Goal: Communication & Community: Answer question/provide support

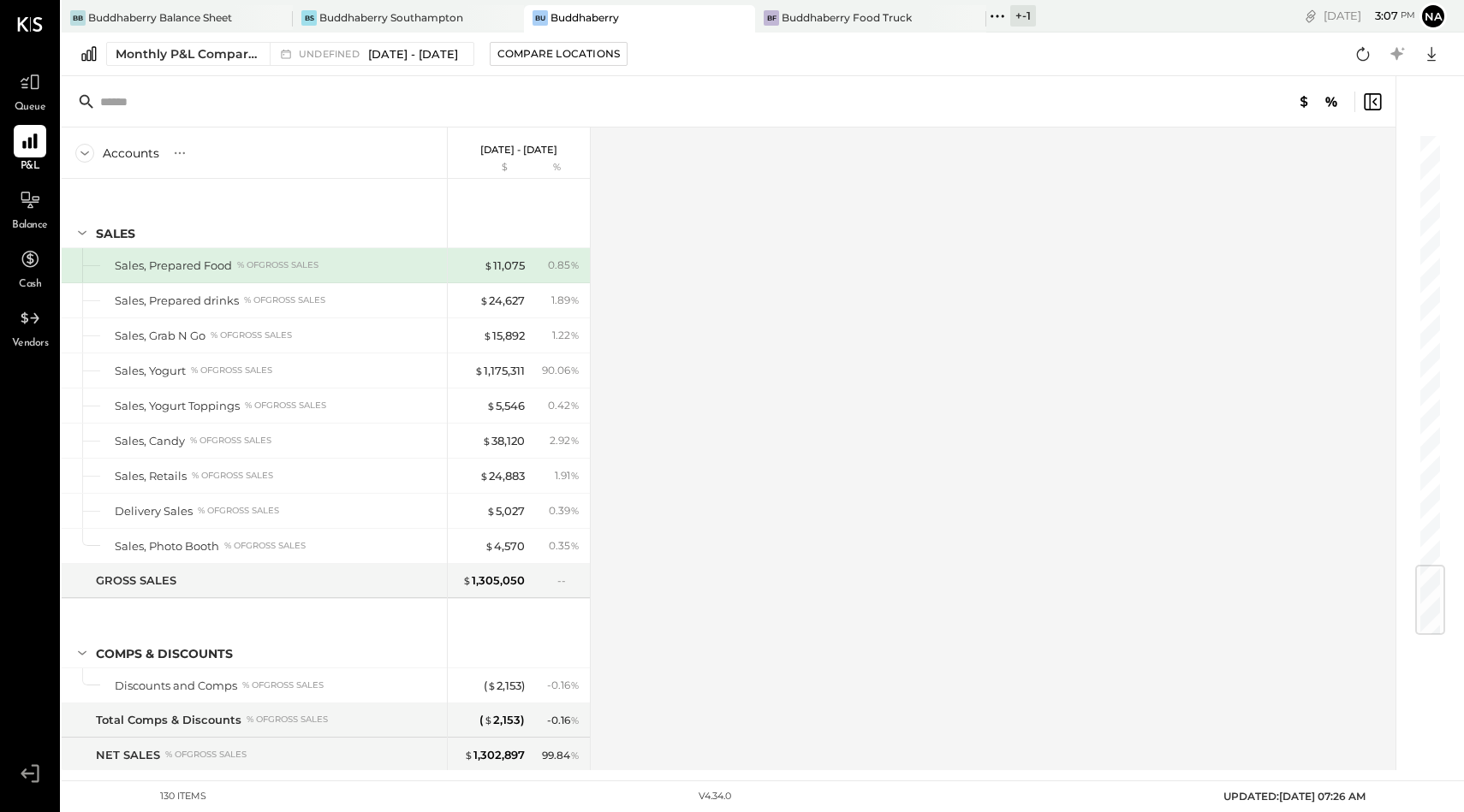
scroll to position [3656, 0]
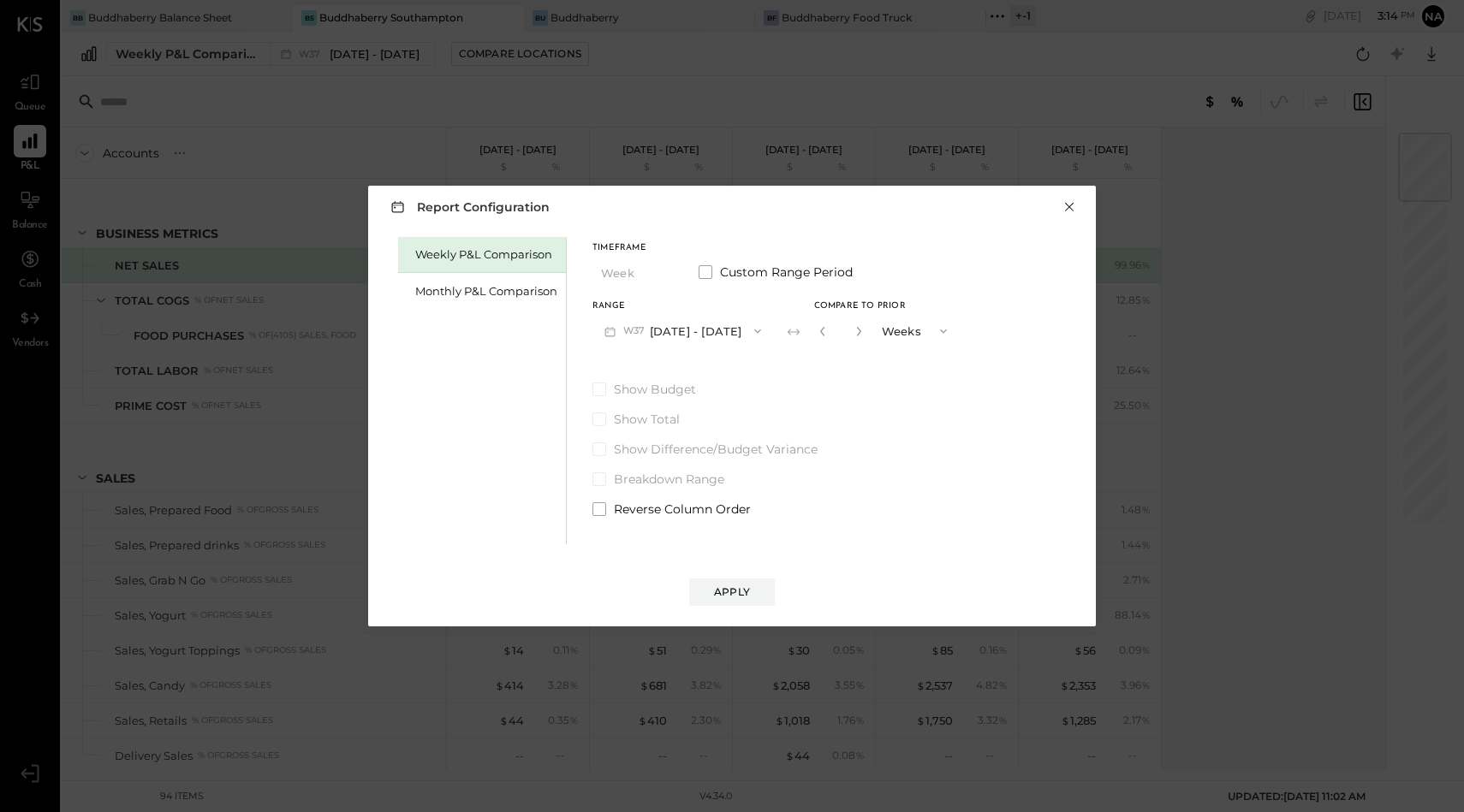
click at [1073, 204] on button "×" at bounding box center [1069, 207] width 15 height 17
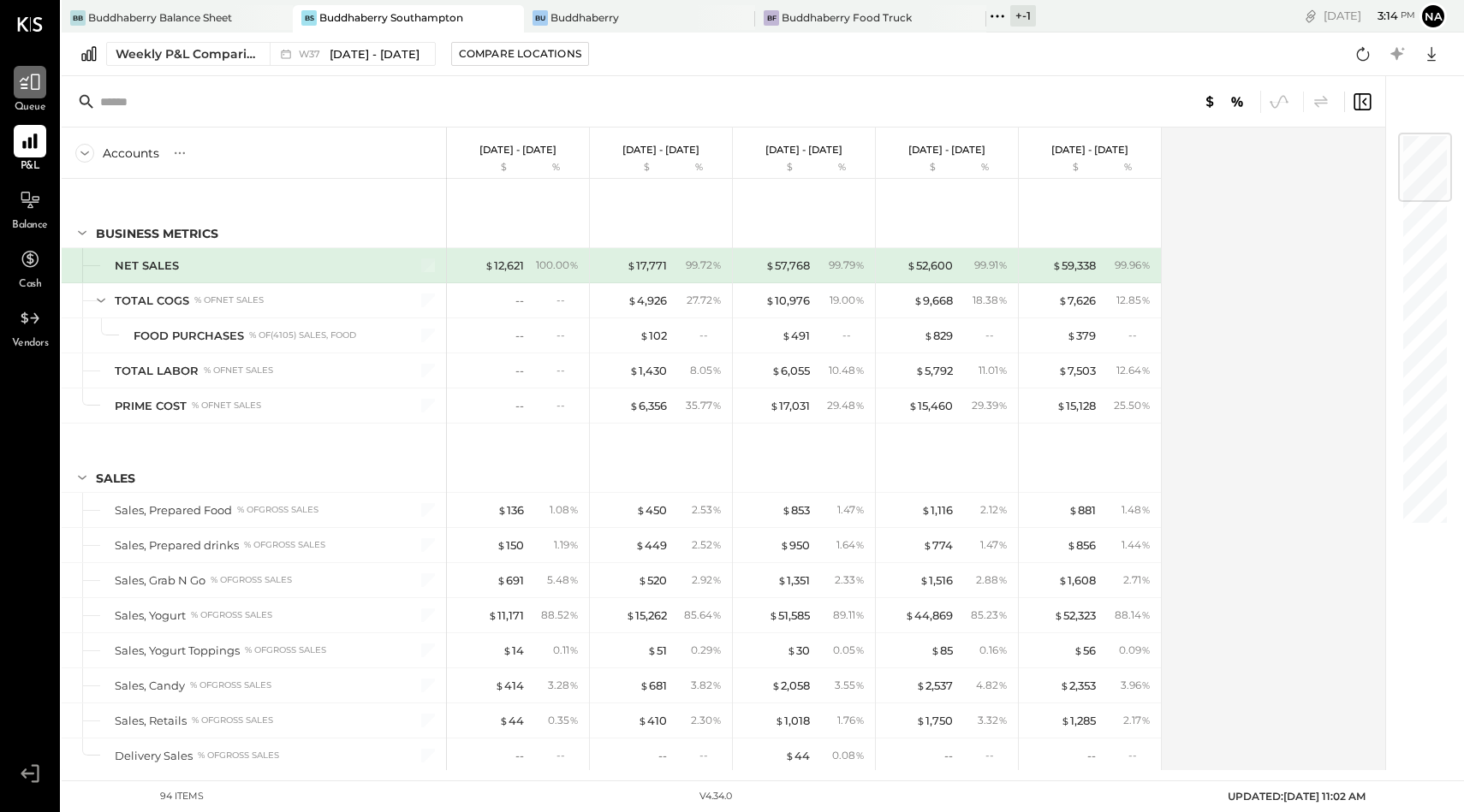
click at [36, 89] on icon at bounding box center [29, 82] width 22 height 22
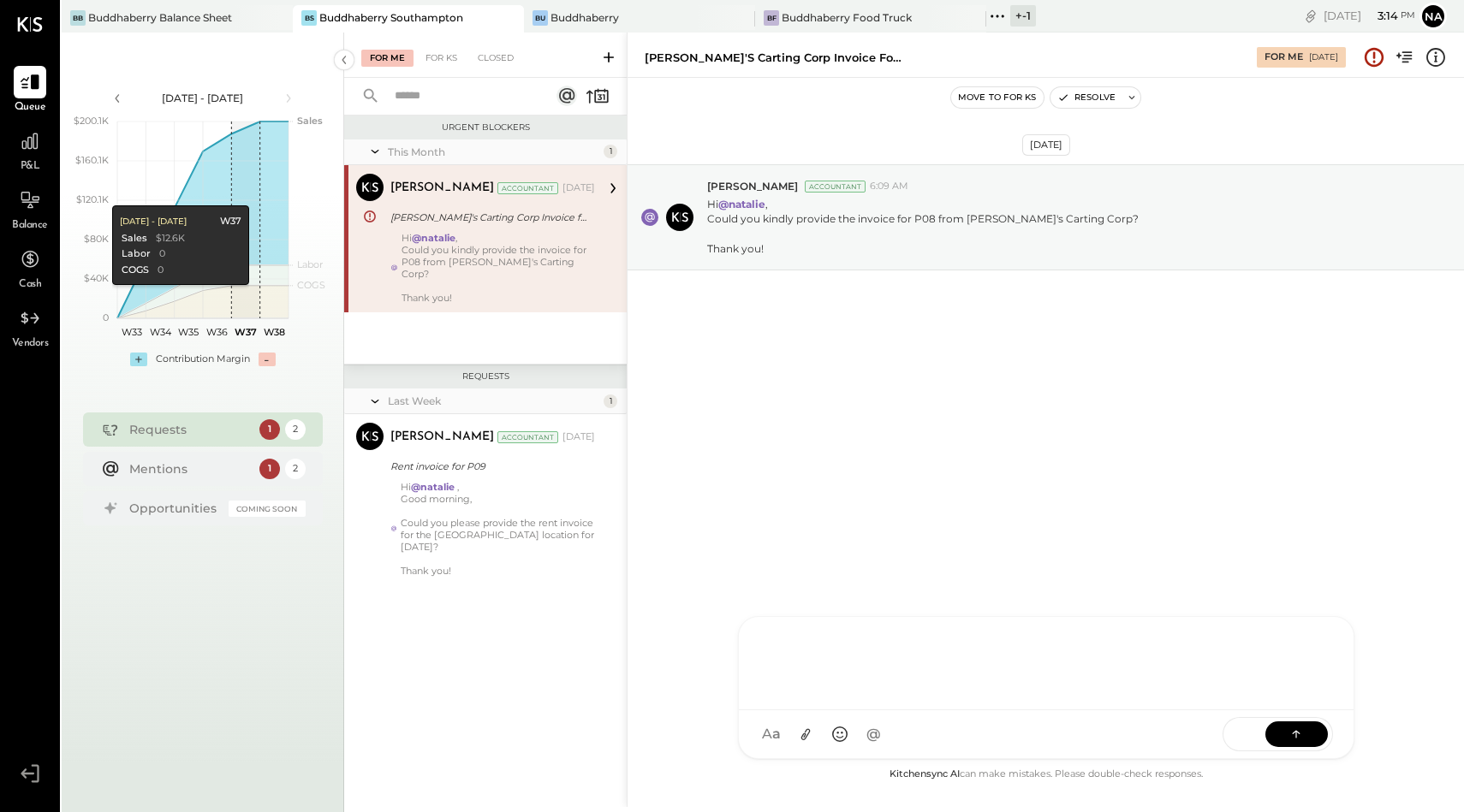
click at [851, 743] on div "[PERSON_NAME] [PERSON_NAME] [PERSON_NAME] R [PERSON_NAME] MG [PERSON_NAME] N [P…" at bounding box center [1046, 687] width 616 height 143
click at [804, 734] on icon at bounding box center [805, 734] width 18 height 18
click at [1291, 728] on icon at bounding box center [1295, 734] width 17 height 17
click at [1100, 656] on div "2025 -9 Buddhaberry Yogurt Holding LLC.pdf" at bounding box center [1046, 678] width 614 height 64
click at [934, 598] on div at bounding box center [1046, 597] width 580 height 69
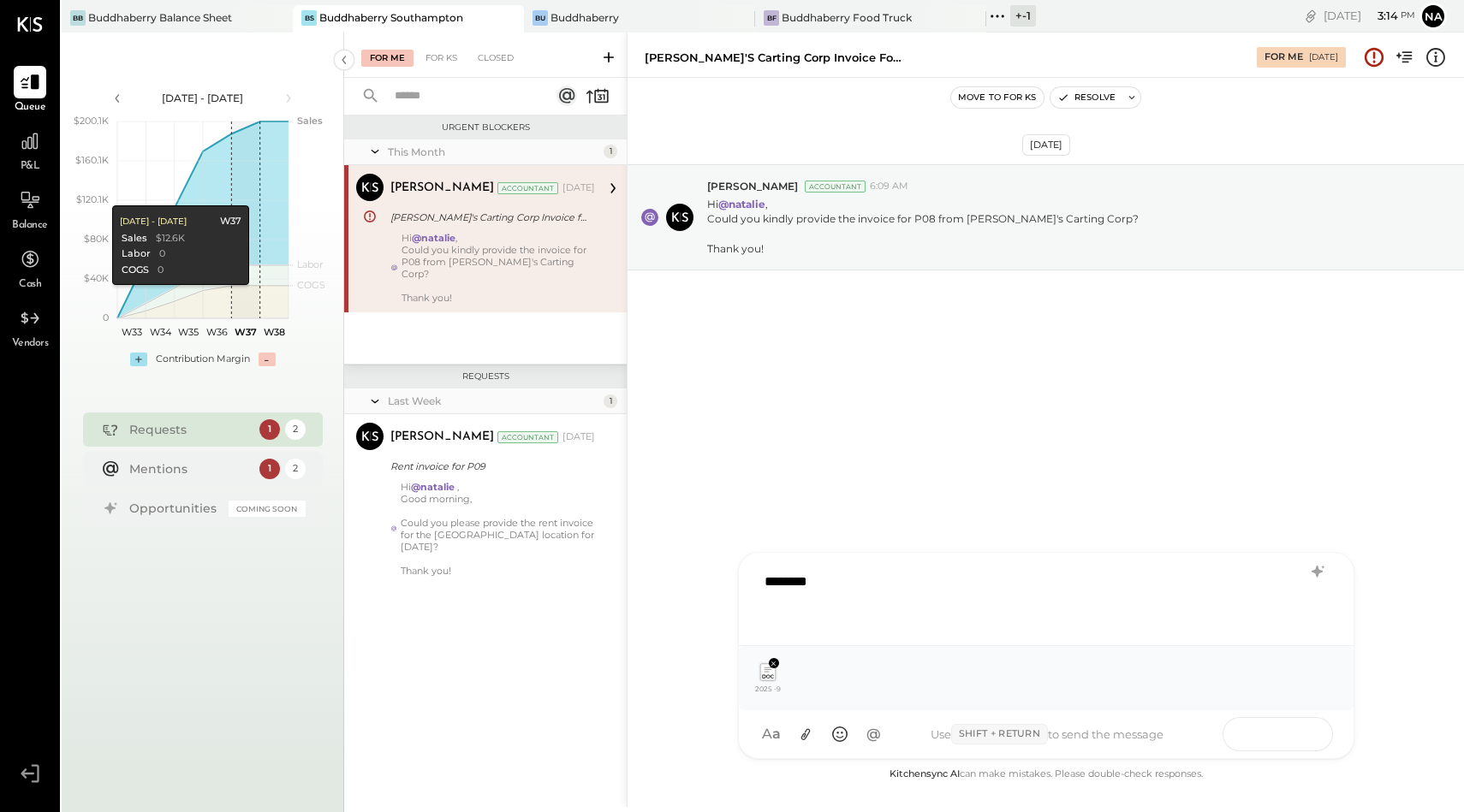
click at [1289, 736] on icon at bounding box center [1295, 733] width 17 height 17
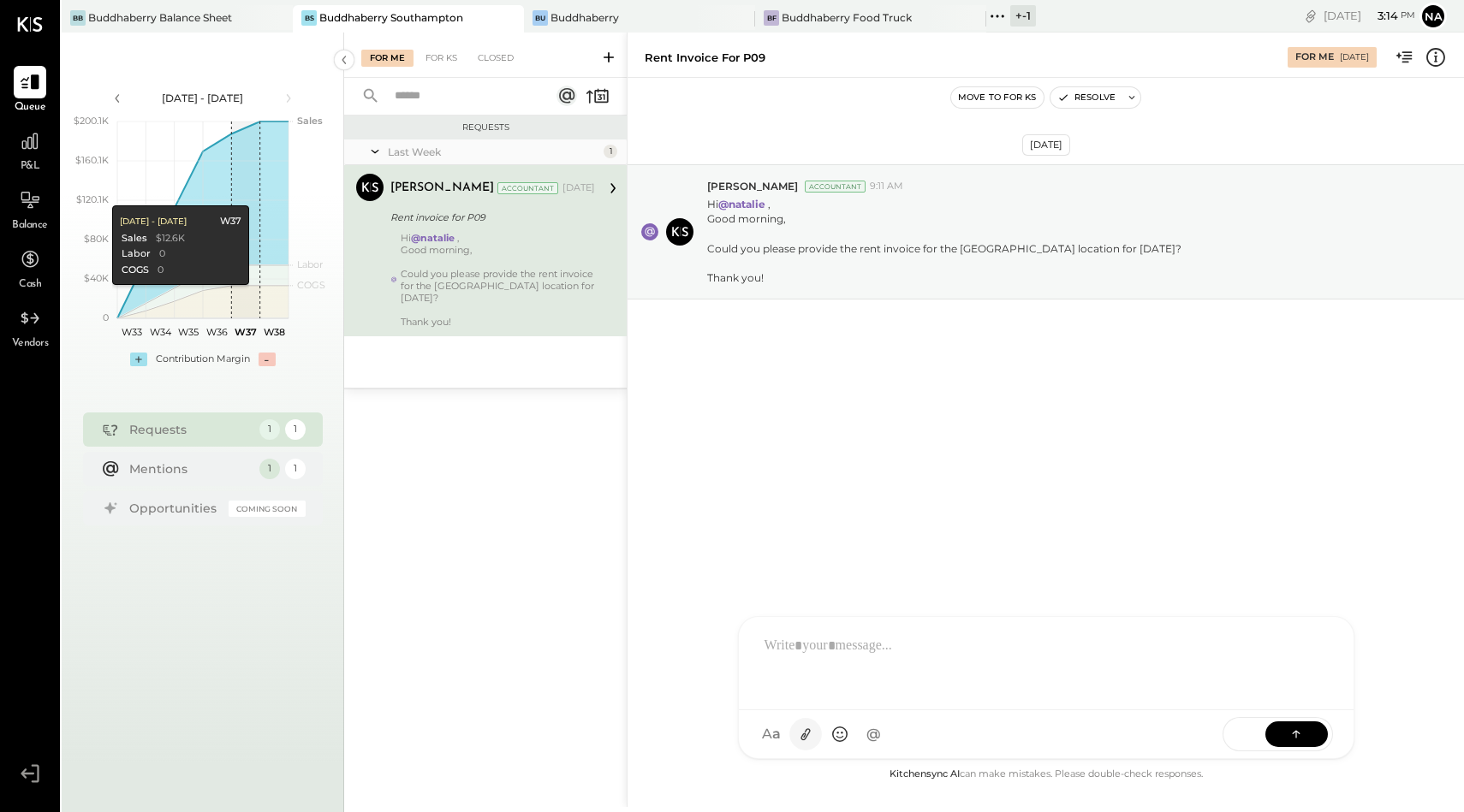
click at [804, 732] on icon at bounding box center [805, 734] width 10 height 12
click at [832, 586] on div at bounding box center [1046, 601] width 580 height 69
click at [1326, 736] on button at bounding box center [1296, 734] width 62 height 26
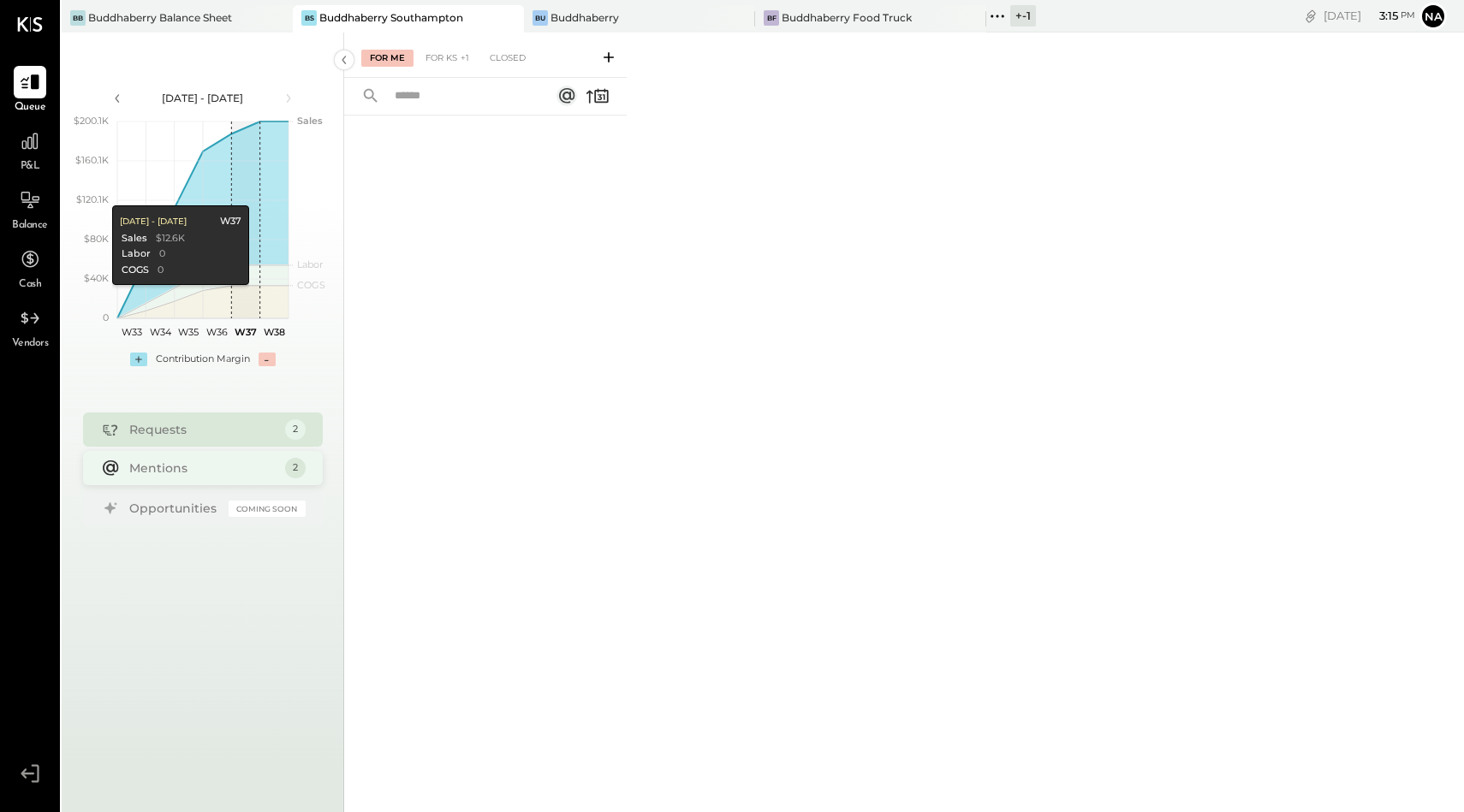
click at [181, 464] on div "Mentions" at bounding box center [202, 468] width 147 height 17
click at [185, 428] on div "Requests" at bounding box center [202, 428] width 147 height 17
click at [589, 26] on div "Bu Buddhaberry" at bounding box center [639, 19] width 231 height 28
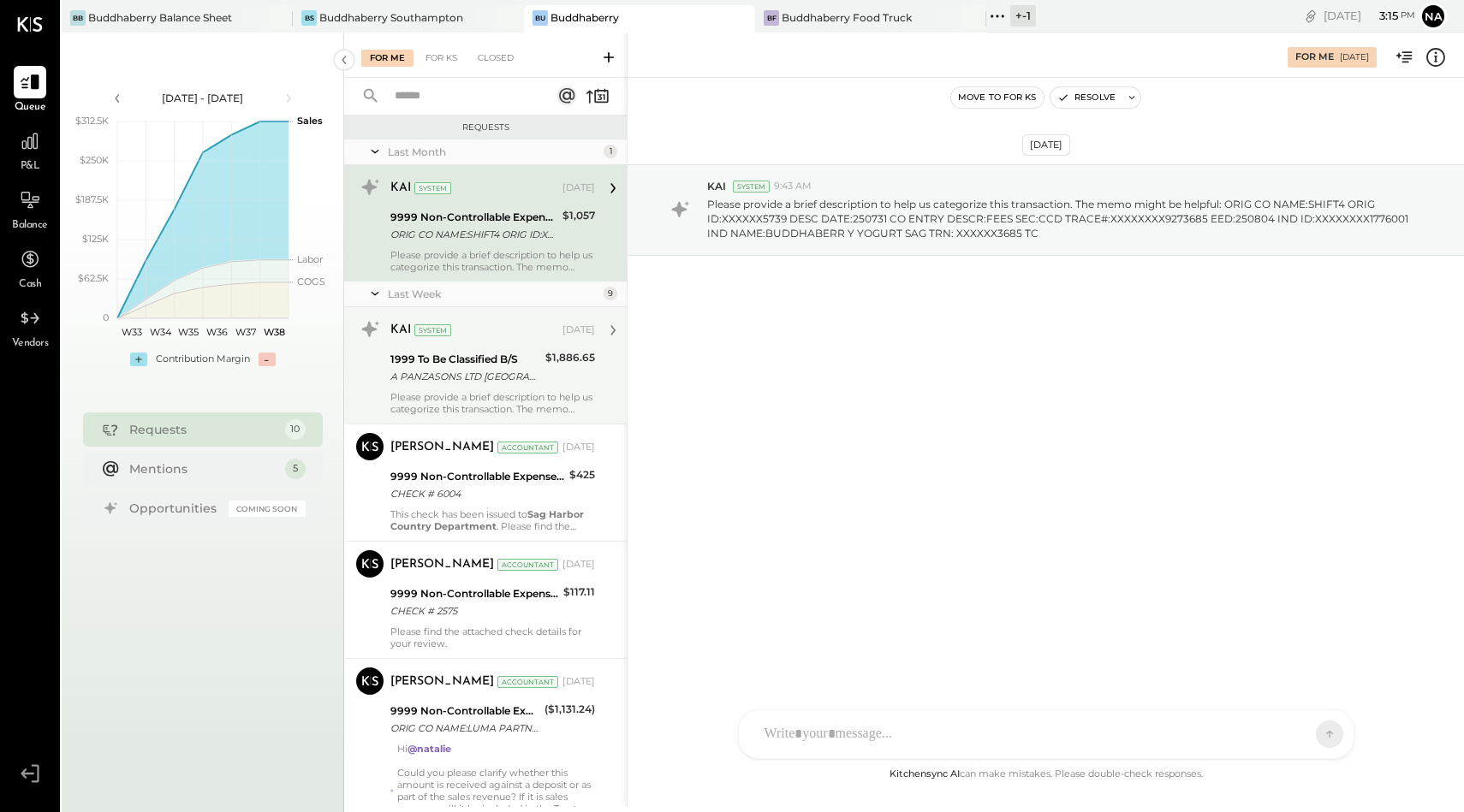
click at [472, 381] on div "A PANZASONS LTD [GEOGRAPHIC_DATA]" at bounding box center [465, 376] width 150 height 17
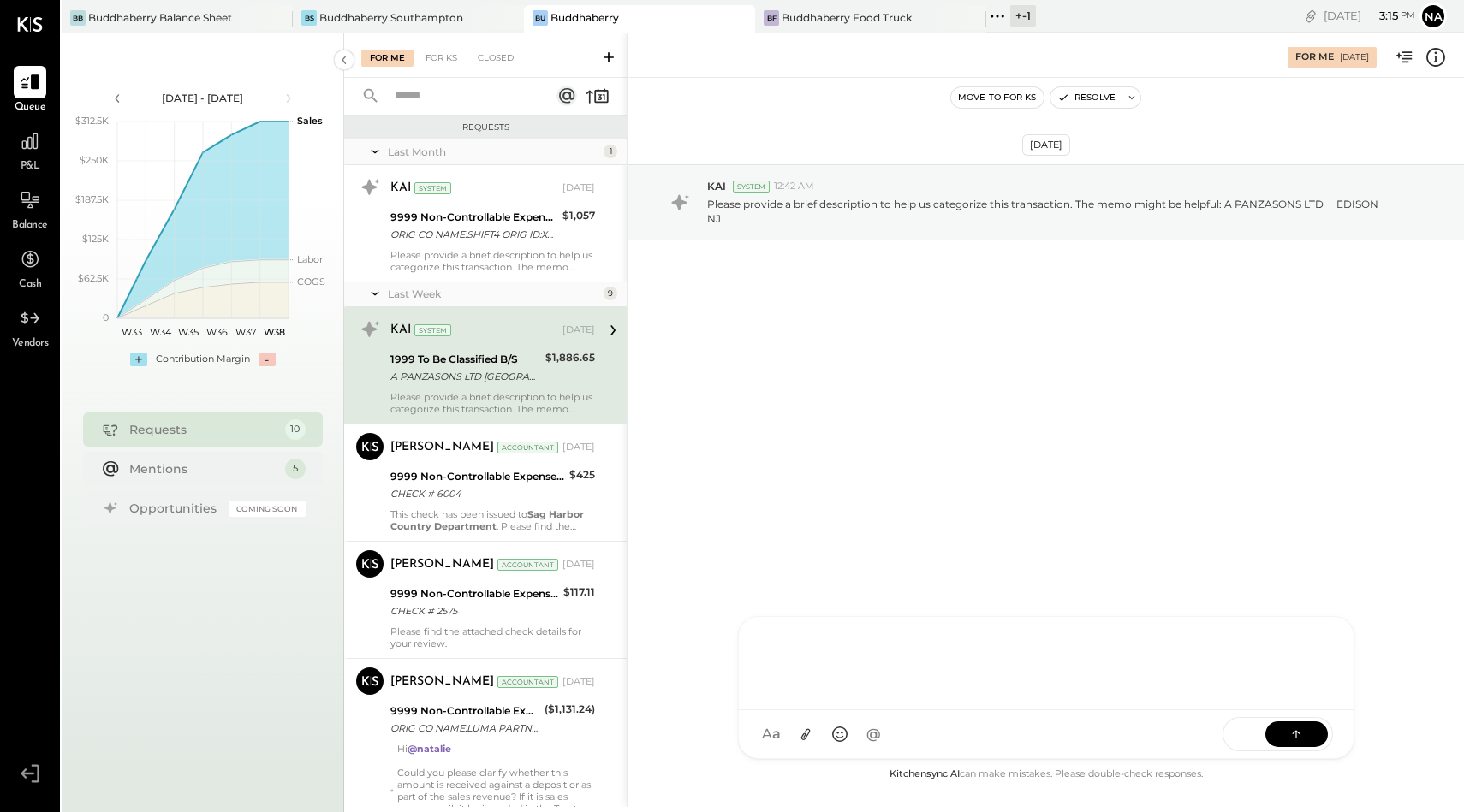
click at [839, 751] on div "[PERSON_NAME] [PERSON_NAME] W wallacep CR [PERSON_NAME] R [PERSON_NAME] jpgutfr…" at bounding box center [1046, 687] width 616 height 143
click at [1154, 666] on div "**********" at bounding box center [1046, 661] width 580 height 69
click at [1283, 732] on button at bounding box center [1296, 734] width 62 height 26
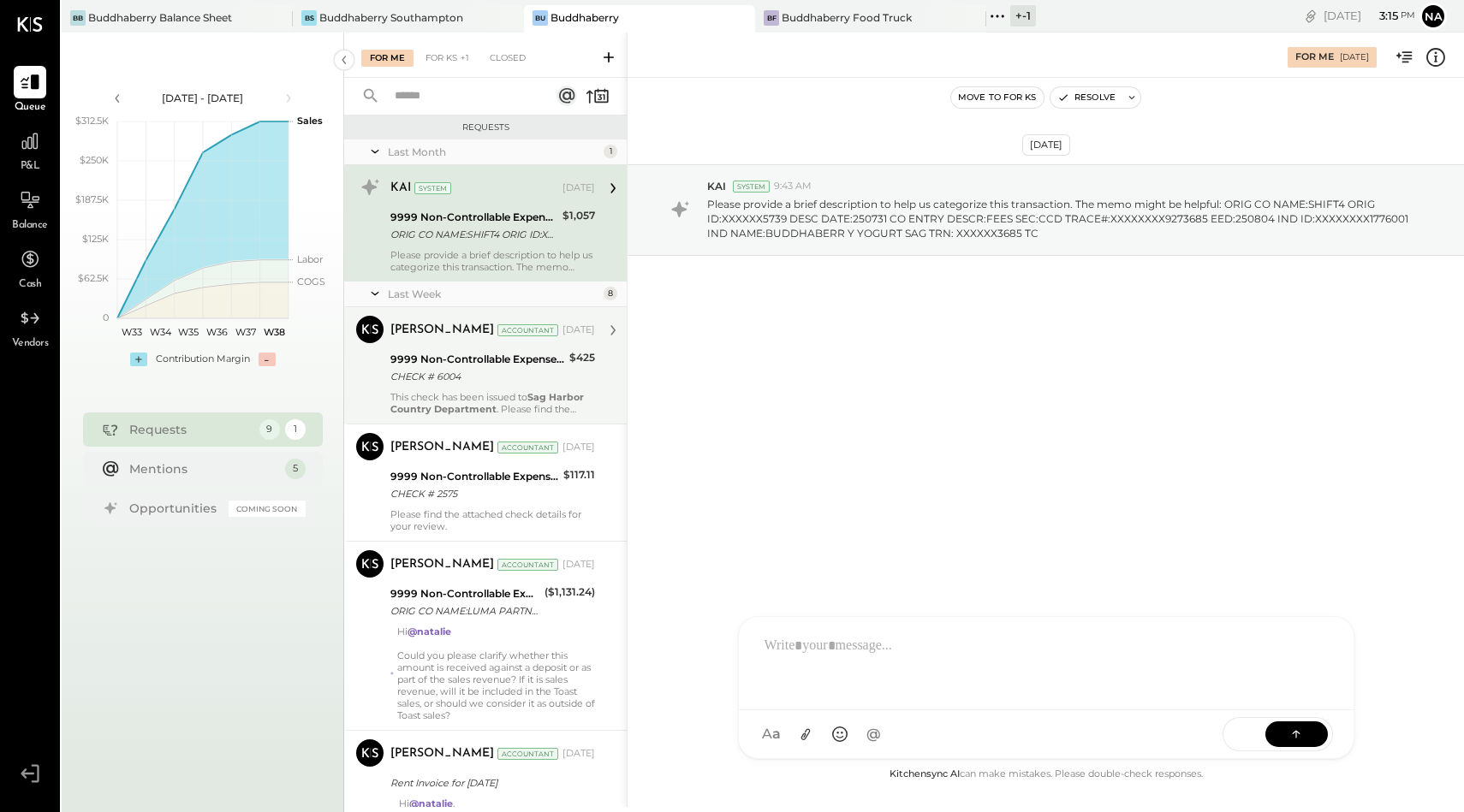
click at [500, 355] on div "9999 Non-Controllable Expenses:Other Income and Expenses:To Be Classified P&L" at bounding box center [477, 359] width 174 height 17
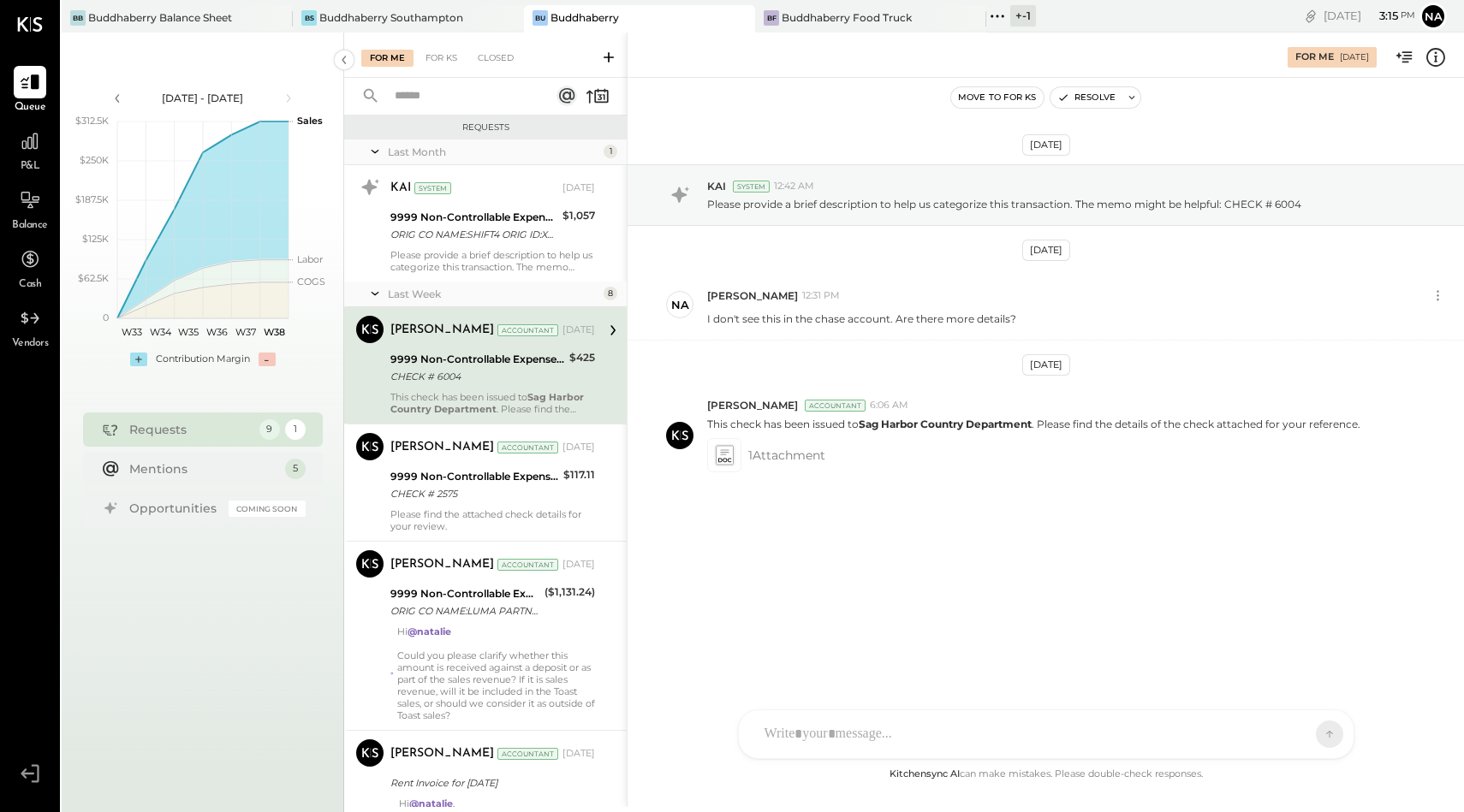
click at [825, 761] on div "[DATE] KAI System 12:42 AM Please provide a brief description to help us catego…" at bounding box center [1046, 421] width 836 height 686
click at [825, 735] on div "[PERSON_NAME] [PERSON_NAME] W wallacep CR [PERSON_NAME] R [PERSON_NAME] jpgutfr…" at bounding box center [1046, 734] width 616 height 50
click at [1277, 733] on button at bounding box center [1296, 734] width 62 height 26
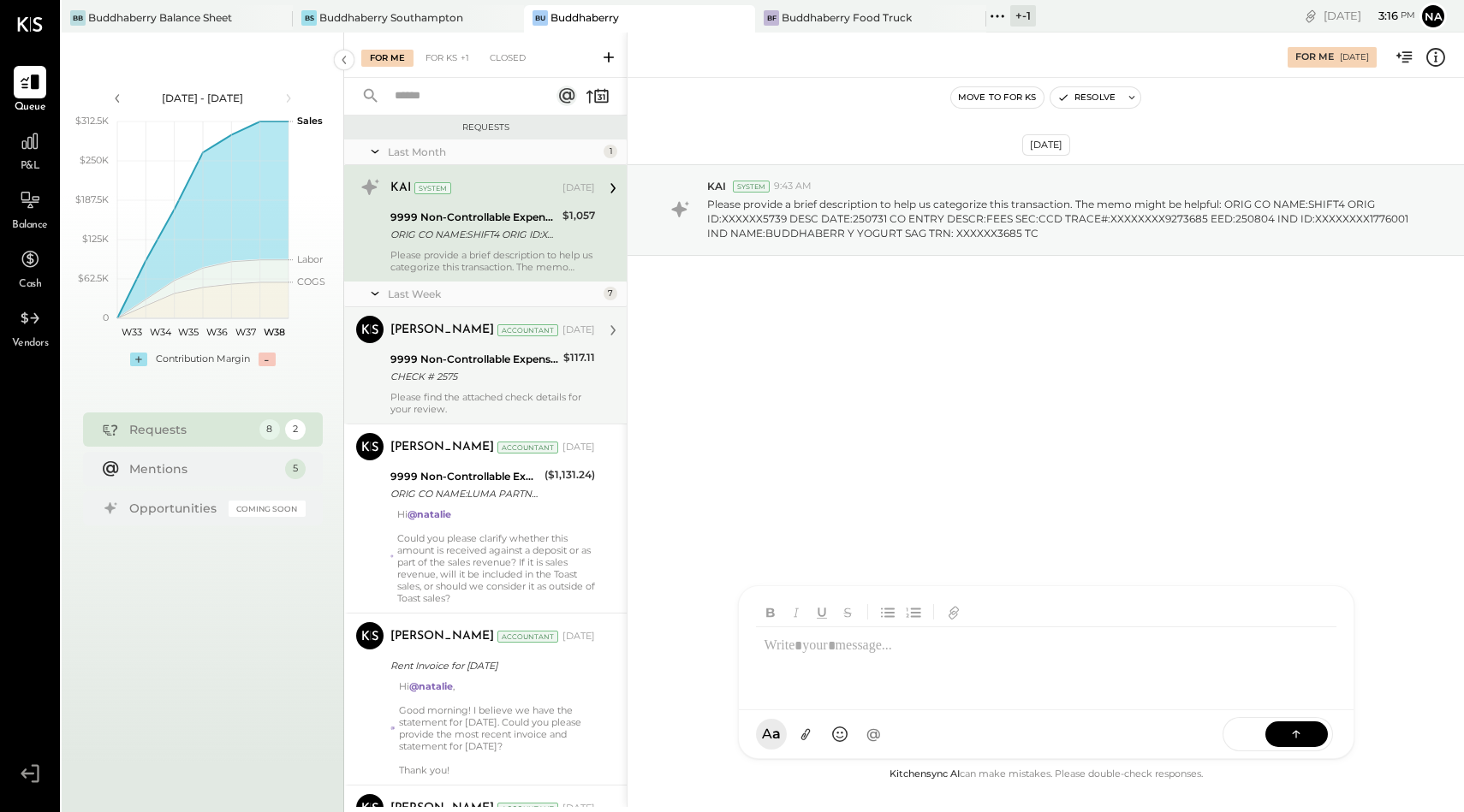
click at [420, 357] on div "9999 Non-Controllable Expenses:Other Income and Expenses:To Be Classified P&L" at bounding box center [474, 359] width 168 height 17
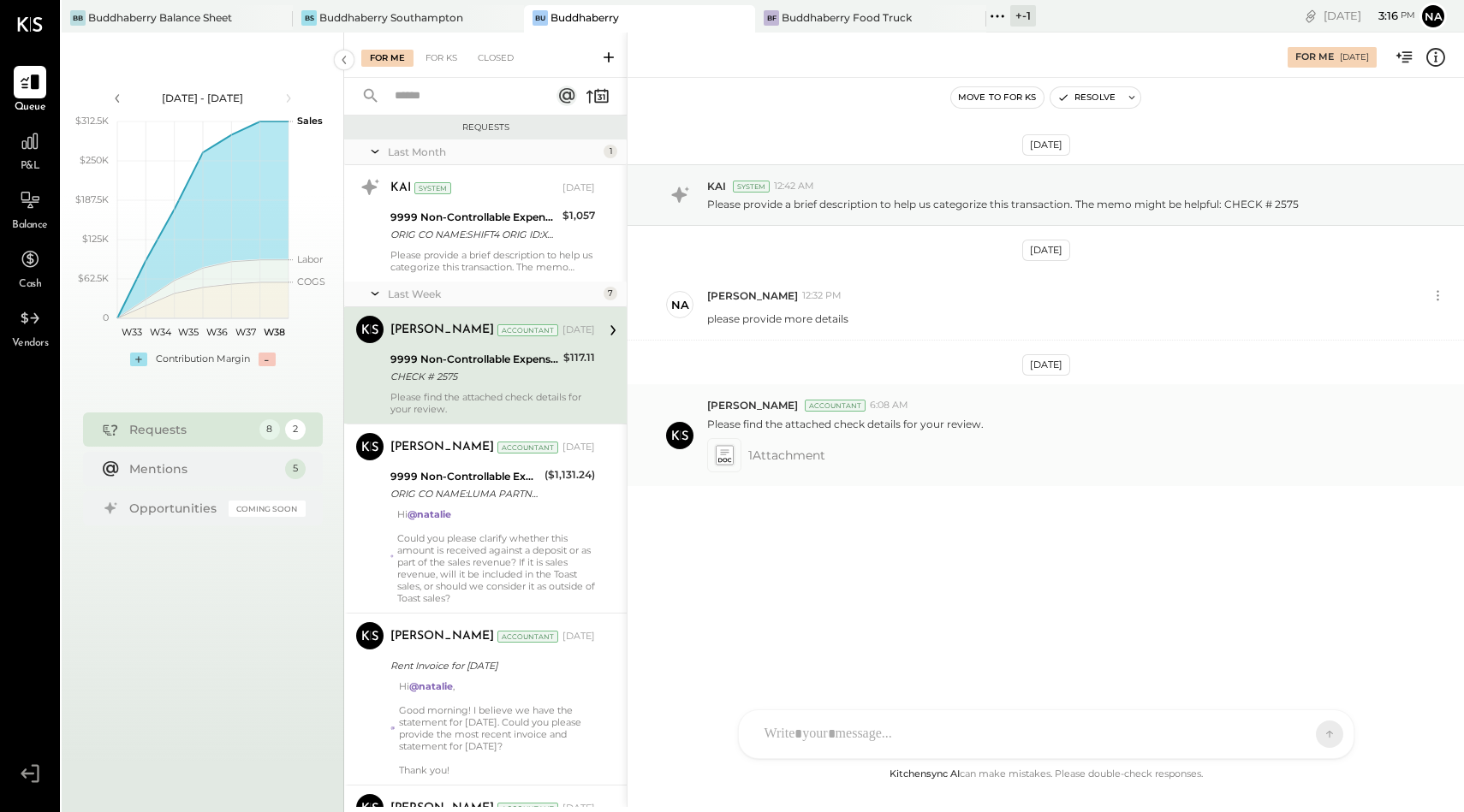
click at [720, 447] on icon at bounding box center [724, 455] width 18 height 20
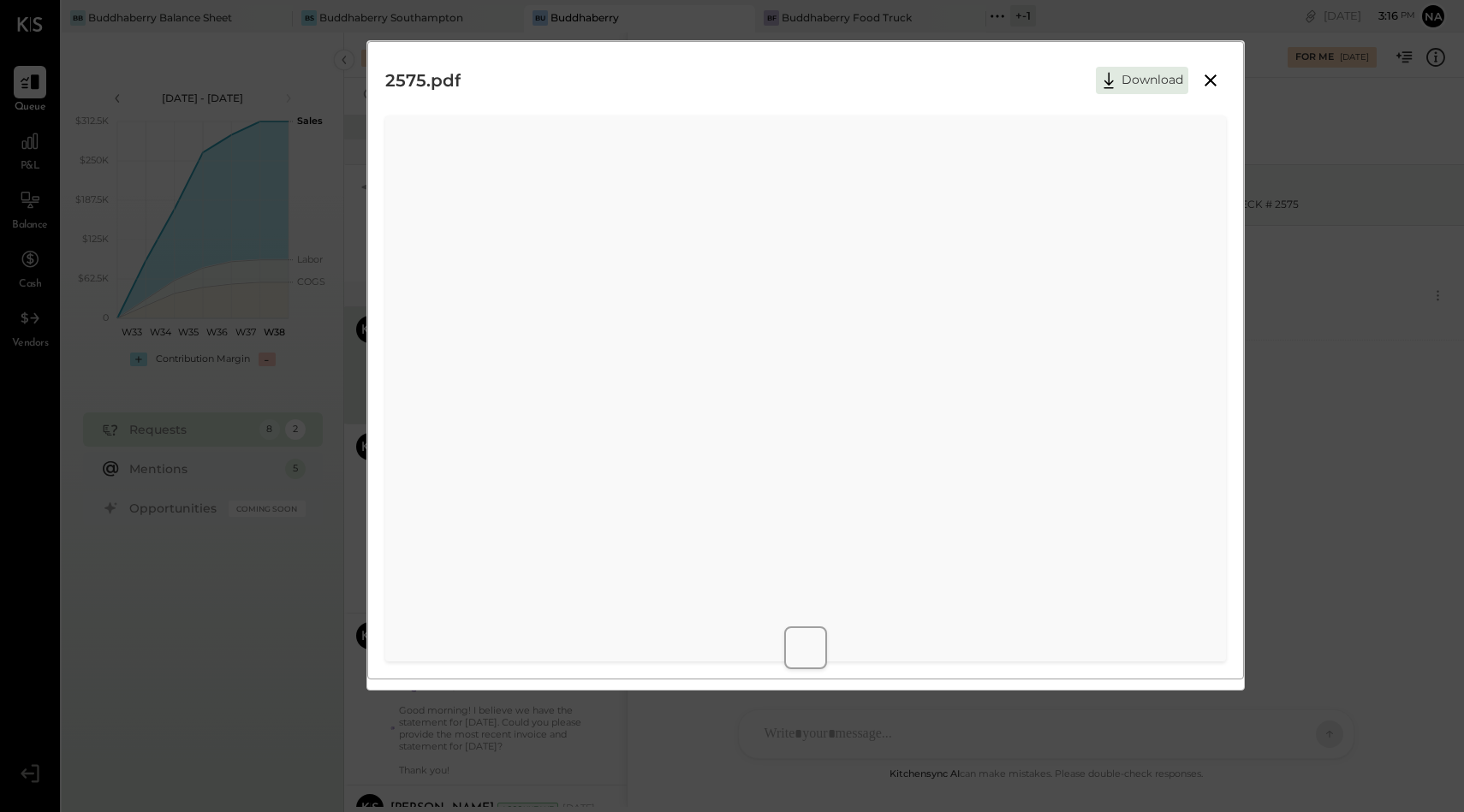
click at [1202, 74] on icon at bounding box center [1210, 80] width 21 height 21
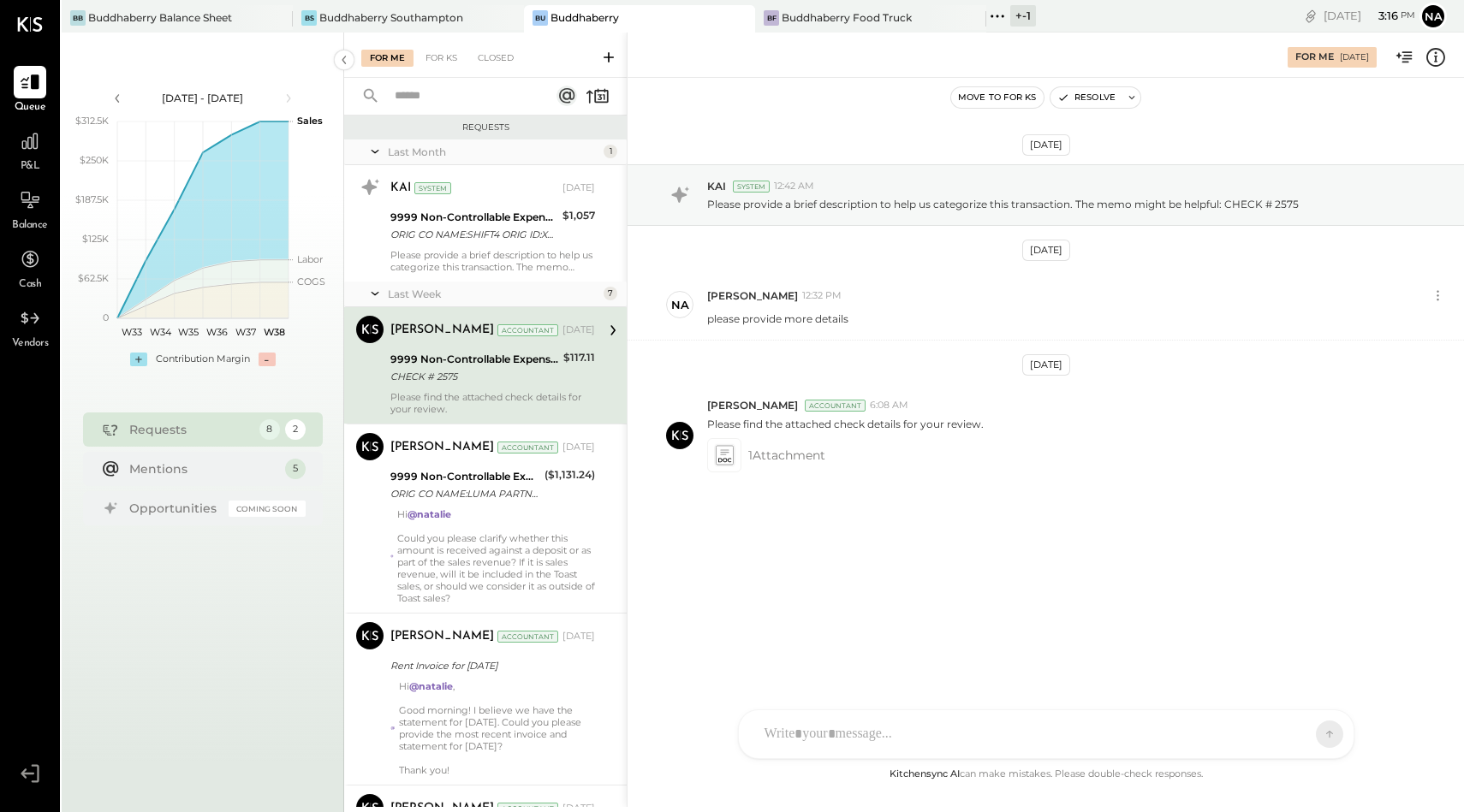
click at [846, 729] on div at bounding box center [1031, 734] width 550 height 37
click at [1334, 730] on div "A a @ Use Shift + Return to send the message SEND" at bounding box center [1046, 734] width 614 height 48
click at [1315, 730] on button at bounding box center [1296, 734] width 62 height 26
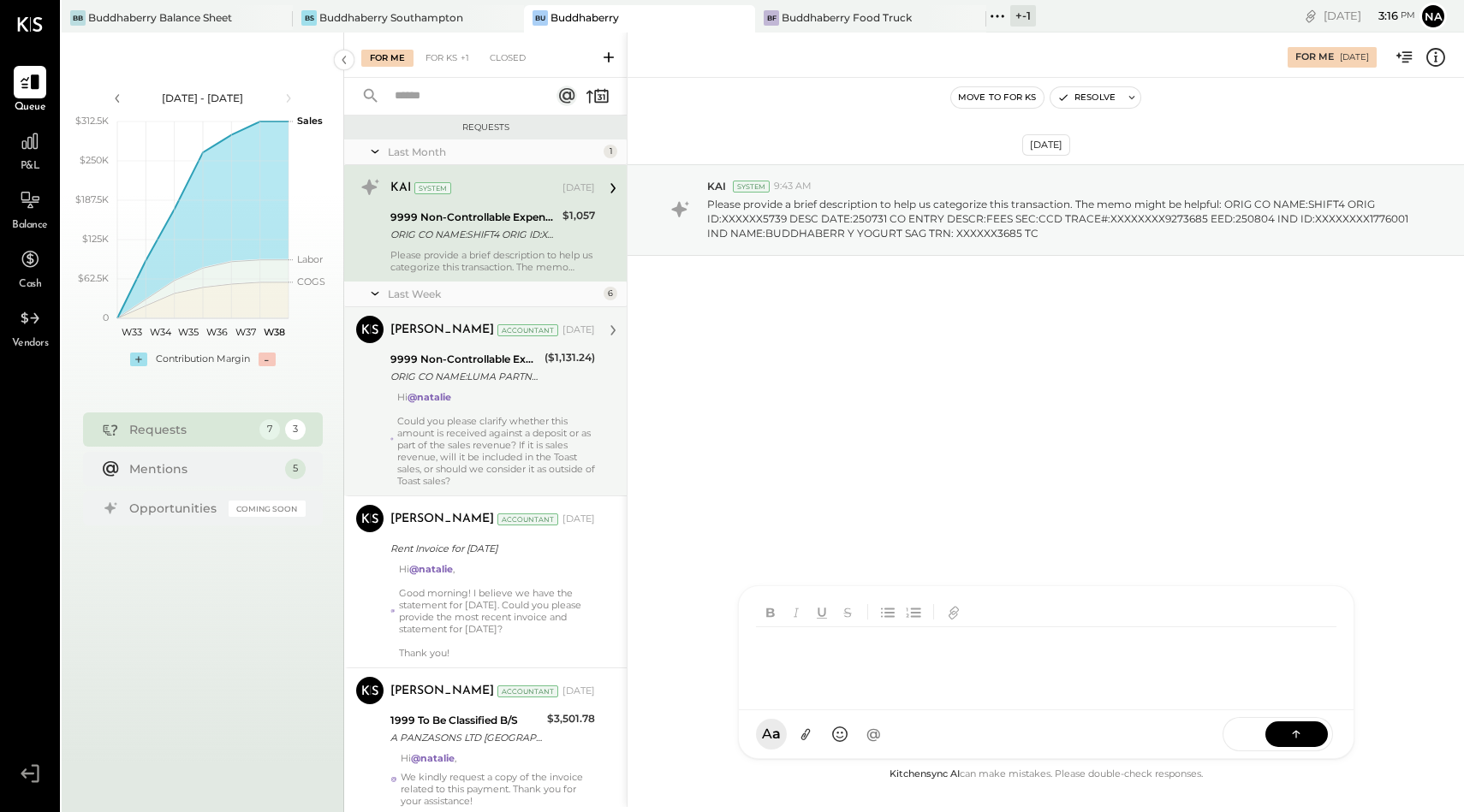
click at [465, 399] on div "Hi @[PERSON_NAME] Could you please clarify whether this amount is received agai…" at bounding box center [497, 439] width 198 height 96
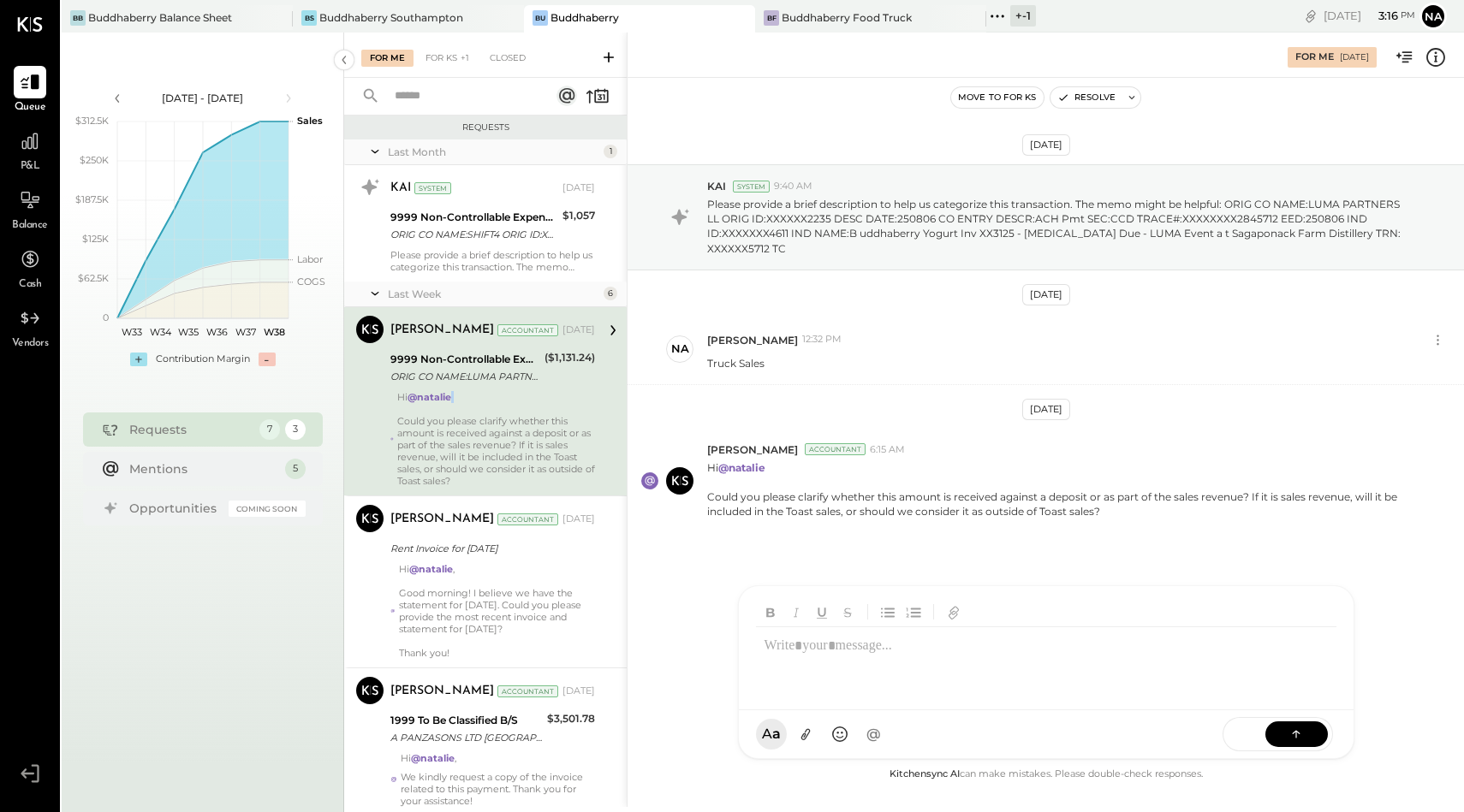
click at [465, 399] on div "Hi @[PERSON_NAME] Could you please clarify whether this amount is received agai…" at bounding box center [497, 439] width 198 height 96
click at [770, 726] on div "[PERSON_NAME] [PERSON_NAME] W wallacep CR [PERSON_NAME] R [PERSON_NAME] jpgutfr…" at bounding box center [1046, 734] width 616 height 50
click at [1284, 733] on button at bounding box center [1296, 734] width 62 height 26
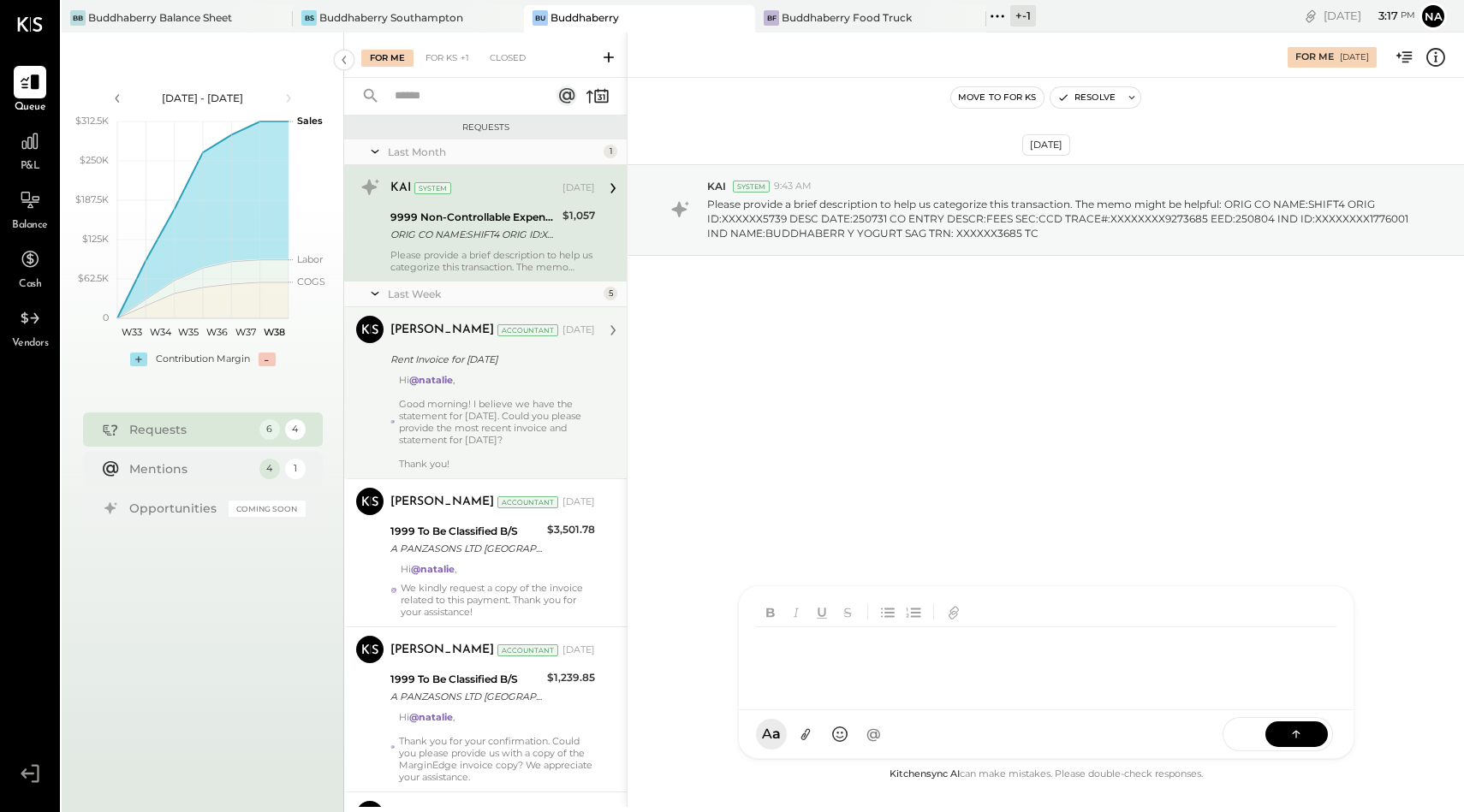
click at [464, 357] on div "Rent Invoice for [DATE]" at bounding box center [490, 359] width 200 height 17
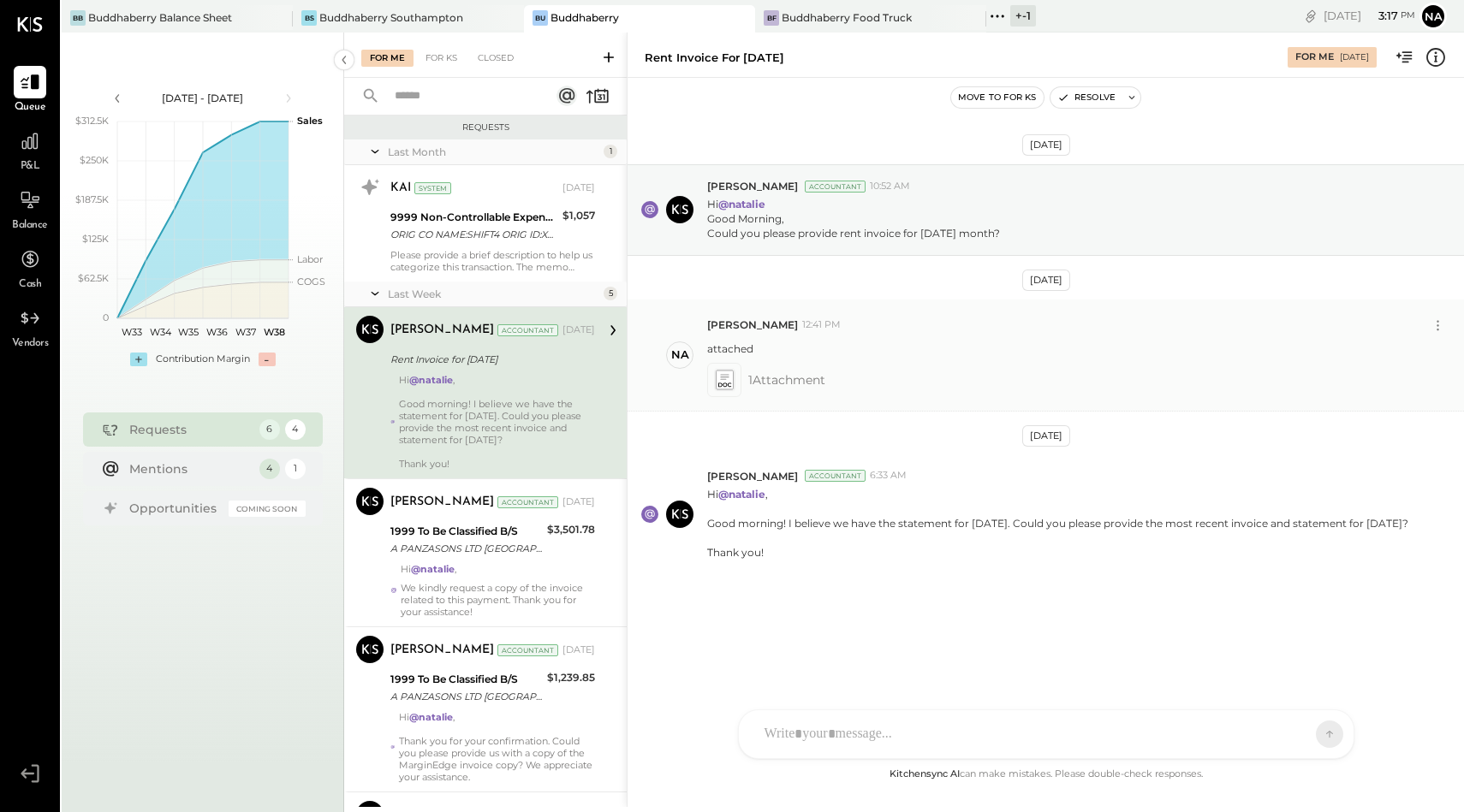
click at [721, 386] on icon at bounding box center [724, 380] width 18 height 20
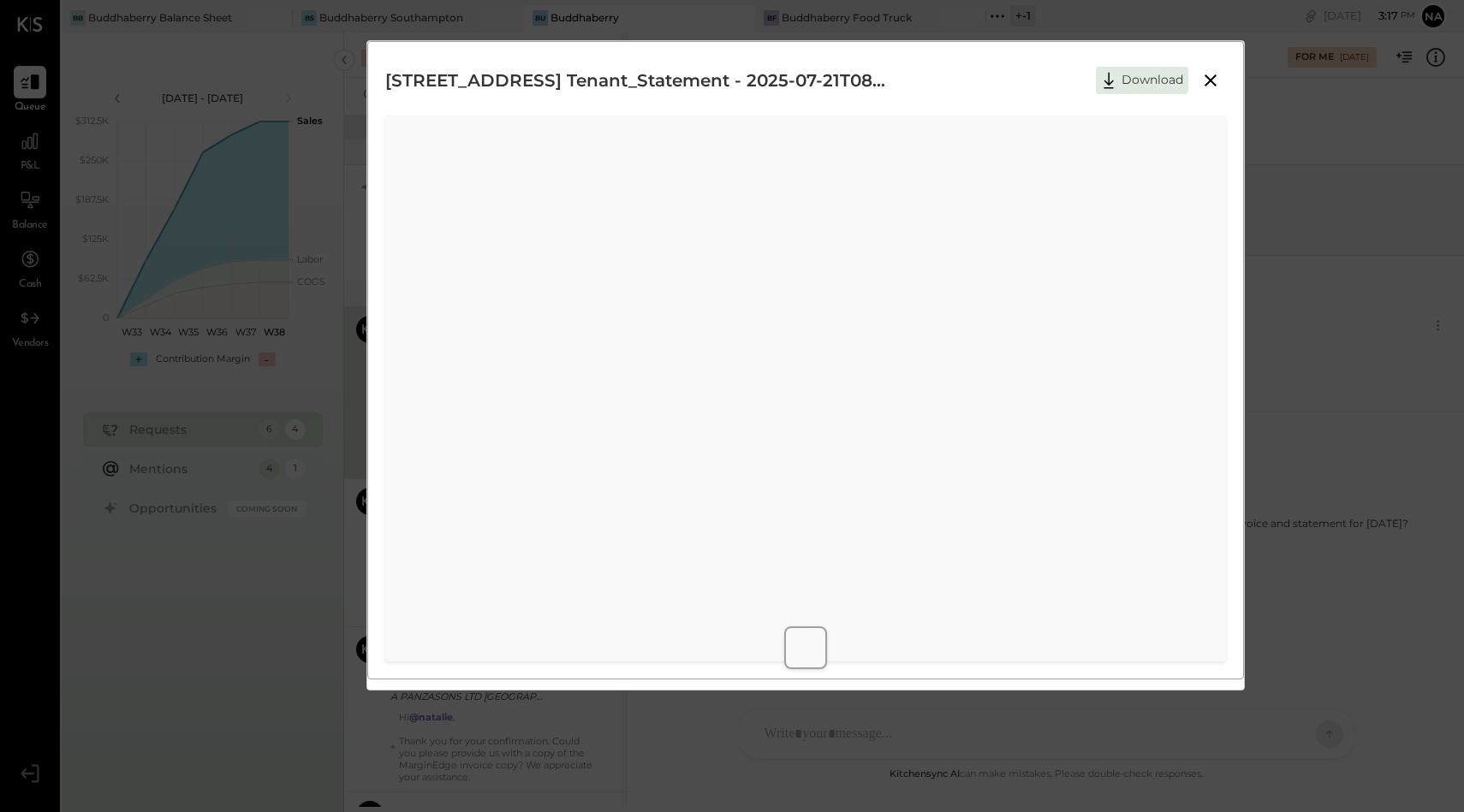
click at [1211, 77] on icon at bounding box center [1210, 80] width 21 height 21
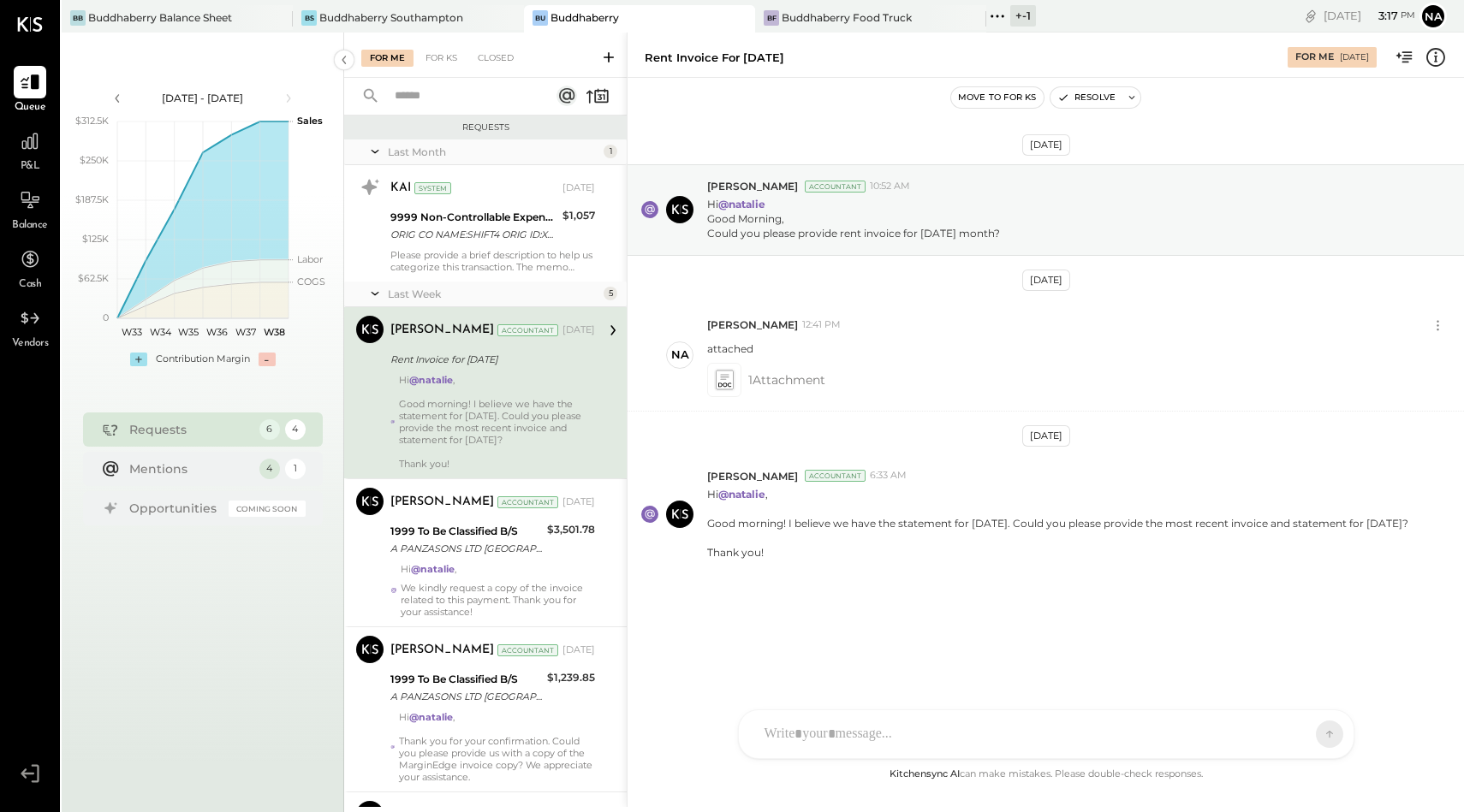
click at [1246, 738] on div "[PERSON_NAME] [PERSON_NAME] W wallacep CR [PERSON_NAME] R [PERSON_NAME] jpgutfr…" at bounding box center [1046, 734] width 616 height 50
click at [808, 737] on icon at bounding box center [805, 734] width 18 height 18
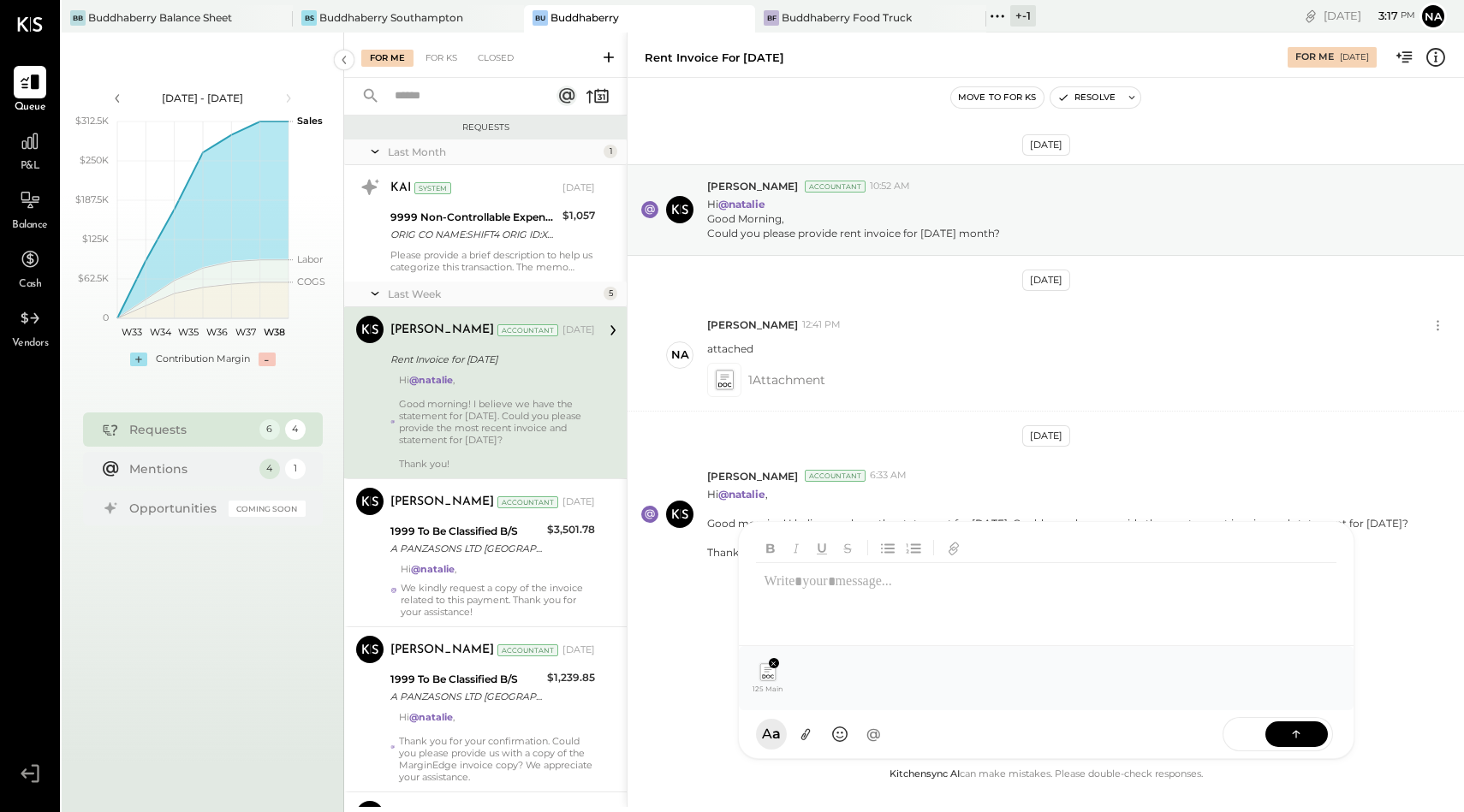
click at [1131, 672] on div "125 Main Tenant_Statement - 2025-08-20T115326.648.pdf" at bounding box center [1046, 677] width 588 height 37
click at [1094, 611] on div at bounding box center [1046, 597] width 580 height 69
click at [1309, 725] on button at bounding box center [1296, 734] width 62 height 26
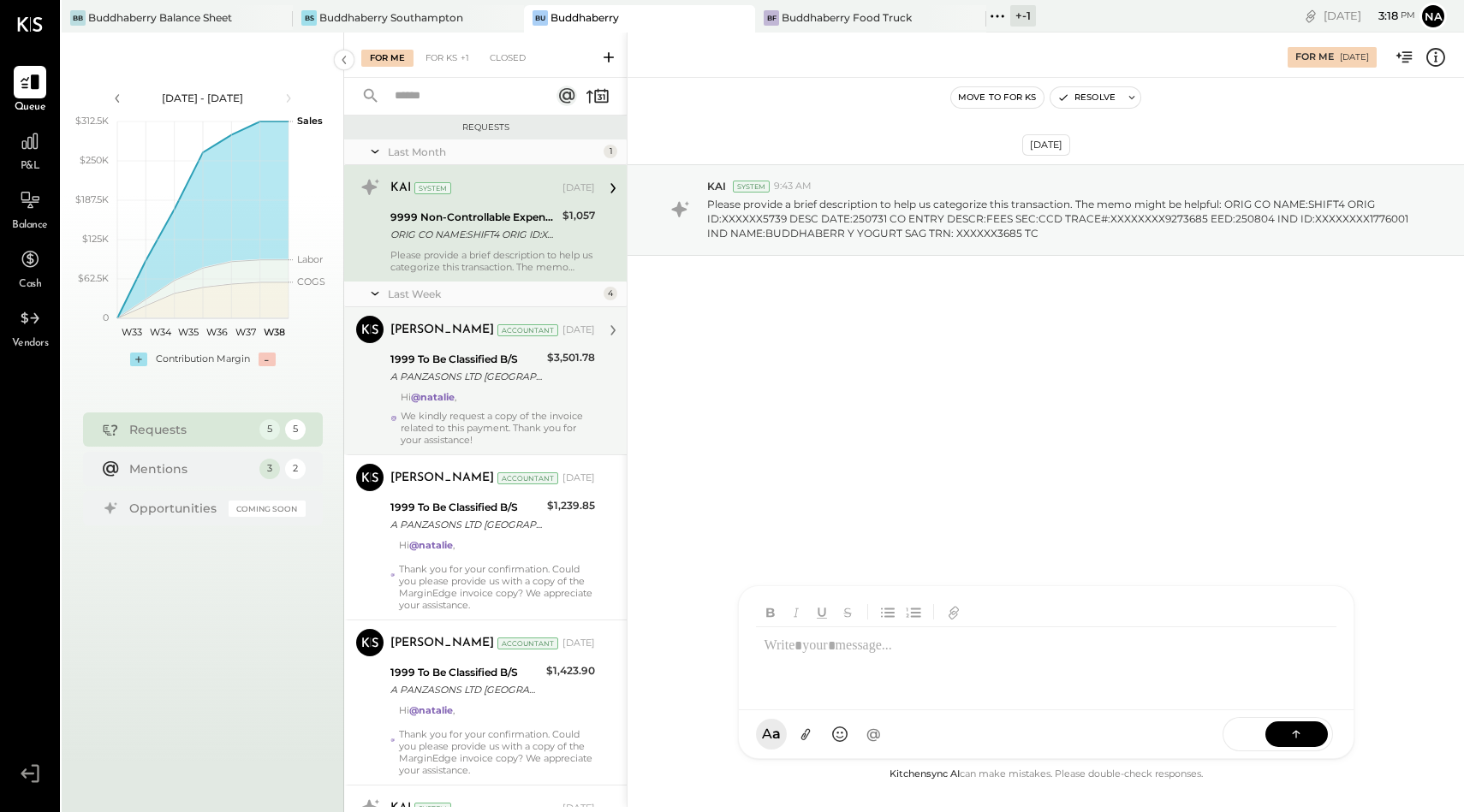
click at [519, 406] on div "Hi @[PERSON_NAME] , We kindly request a copy of the invoice related to this pay…" at bounding box center [498, 418] width 194 height 54
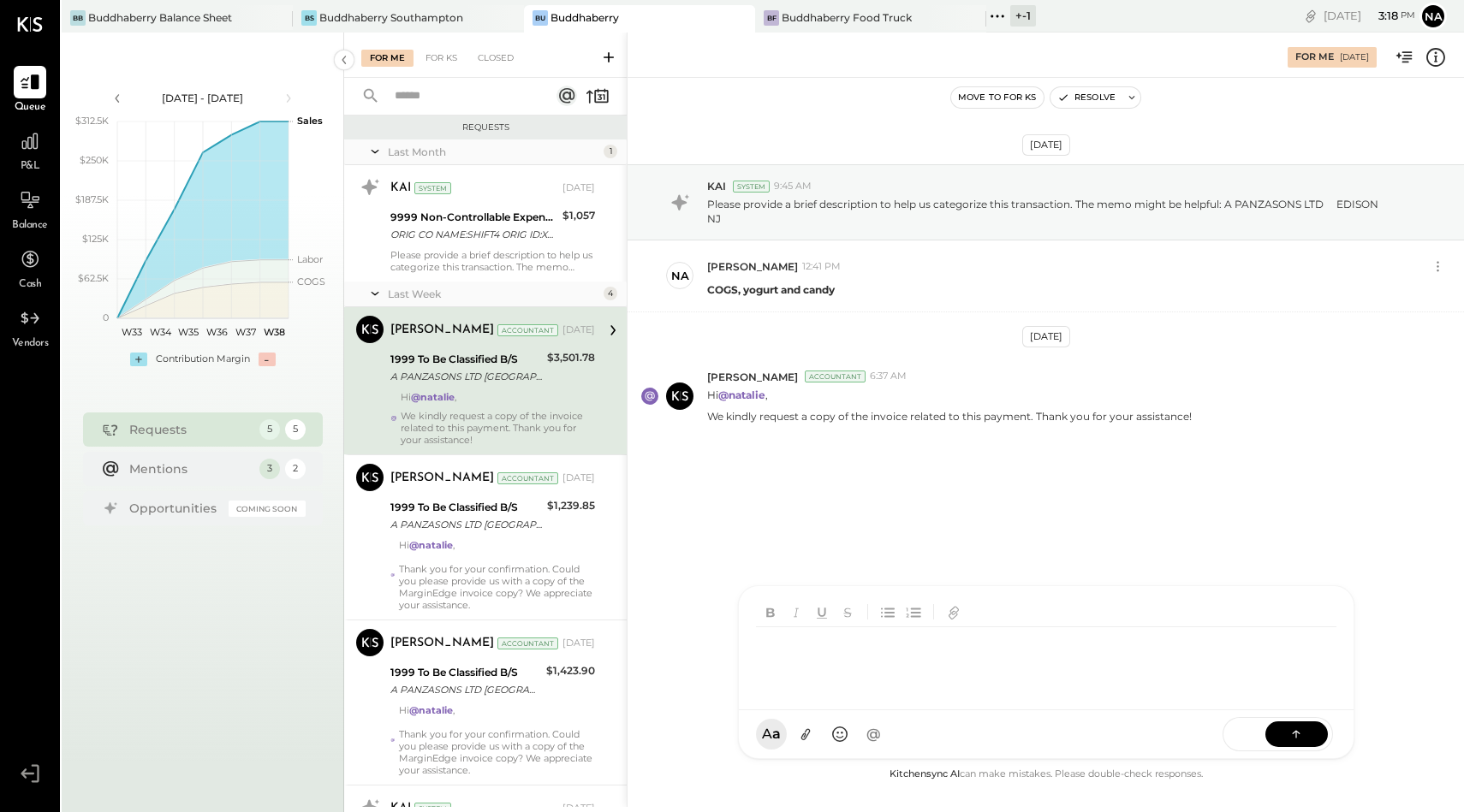
click at [794, 742] on div "[PERSON_NAME] [PERSON_NAME] W wallacep CR [PERSON_NAME] R [PERSON_NAME] jpgutfr…" at bounding box center [1046, 672] width 616 height 174
click at [1281, 740] on button at bounding box center [1296, 734] width 62 height 26
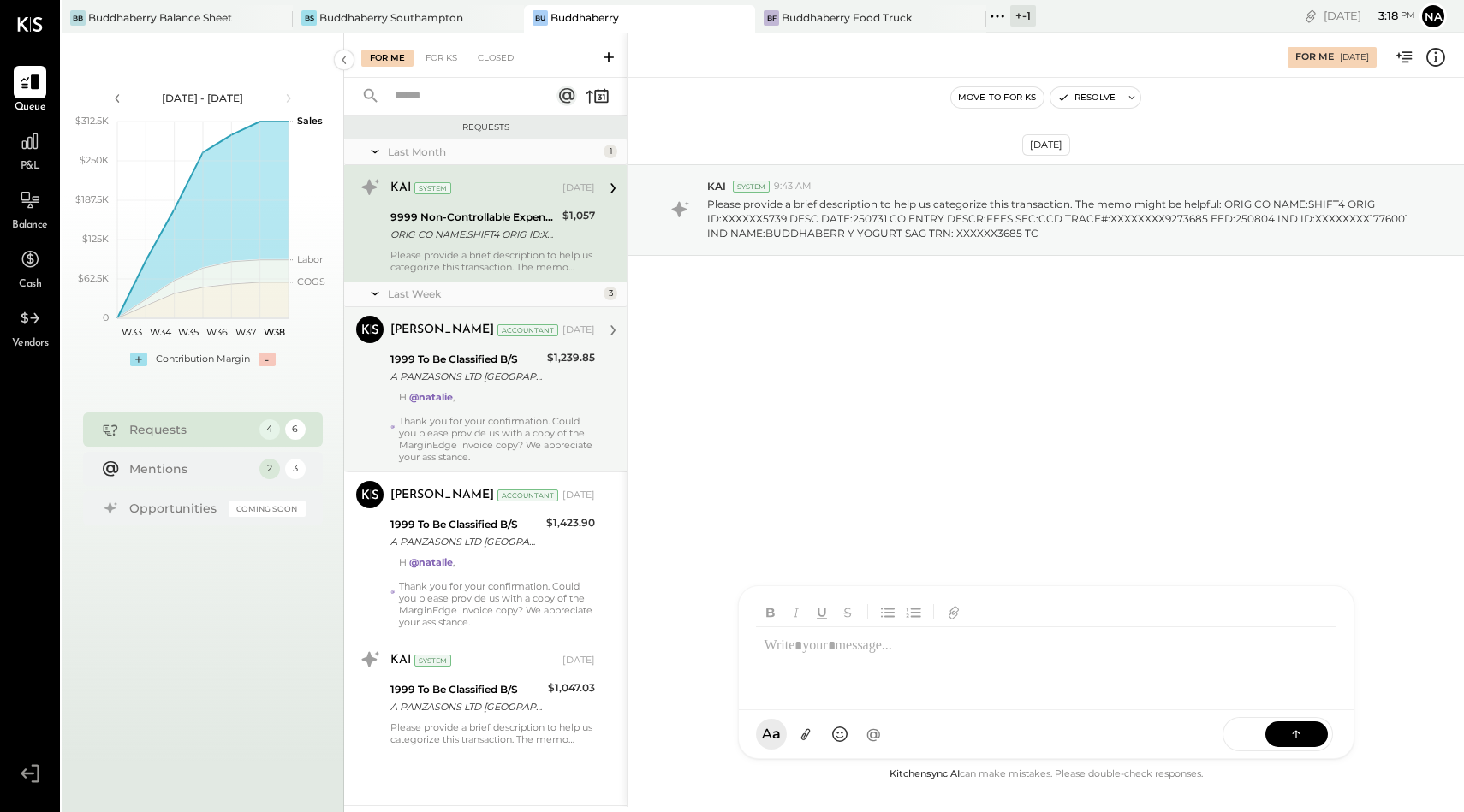
click at [498, 361] on div "1999 To Be Classified B/S" at bounding box center [466, 359] width 152 height 17
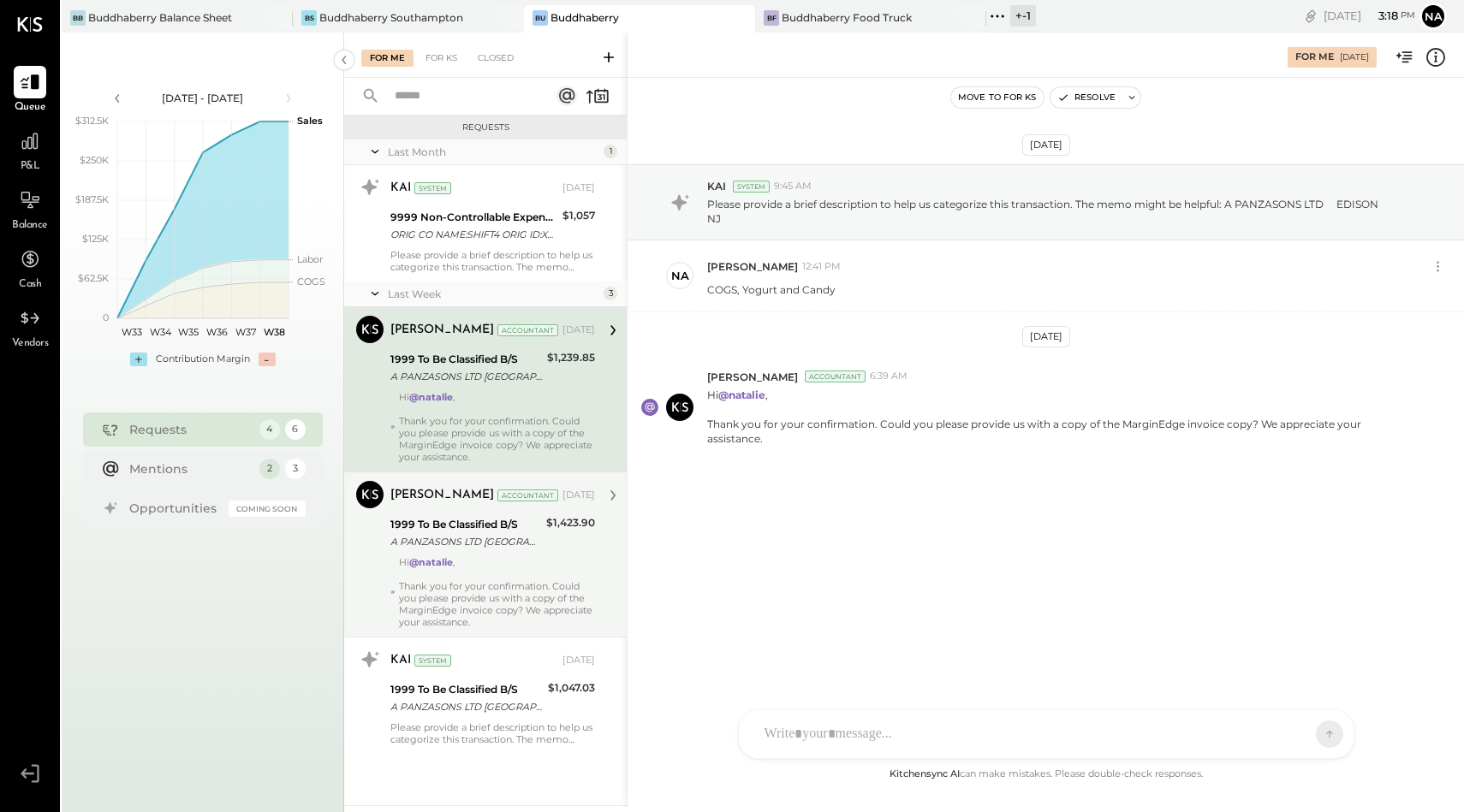
click at [461, 568] on div "Hi @[PERSON_NAME] , Thank you for your confirmation. Could you please provide u…" at bounding box center [497, 592] width 196 height 72
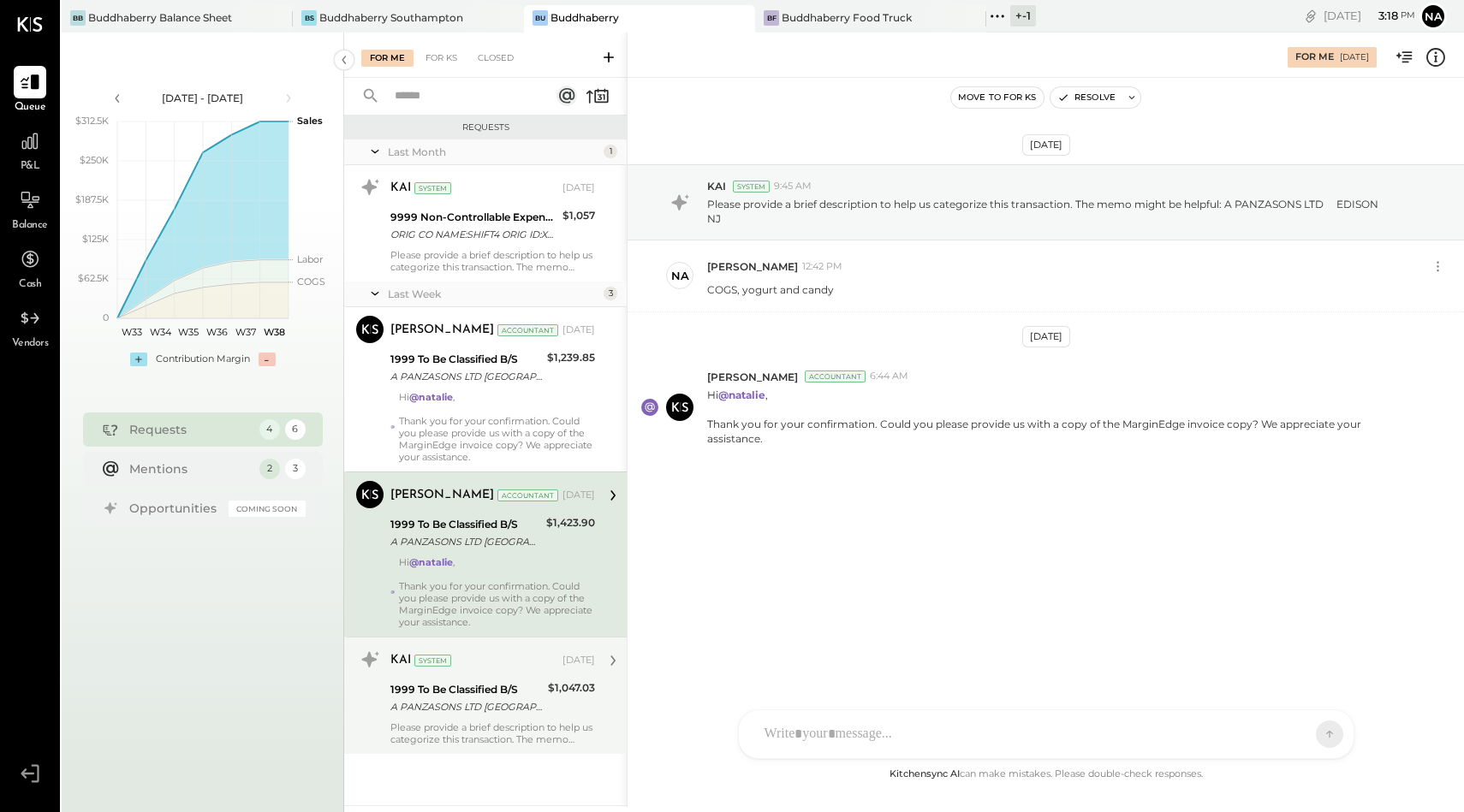
click at [459, 682] on div "1999 To Be Classified B/S" at bounding box center [466, 689] width 152 height 17
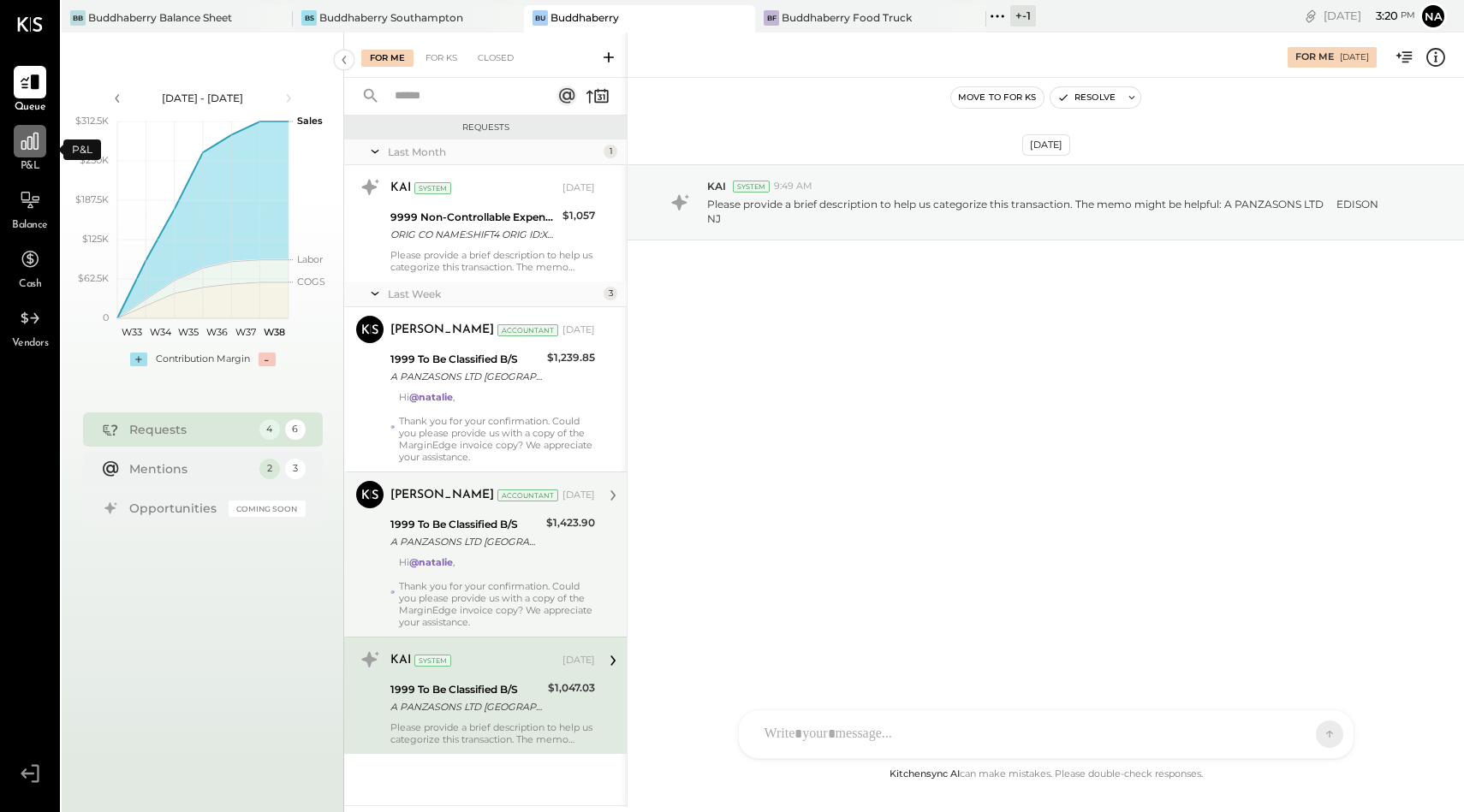
click at [38, 140] on icon at bounding box center [29, 141] width 22 height 22
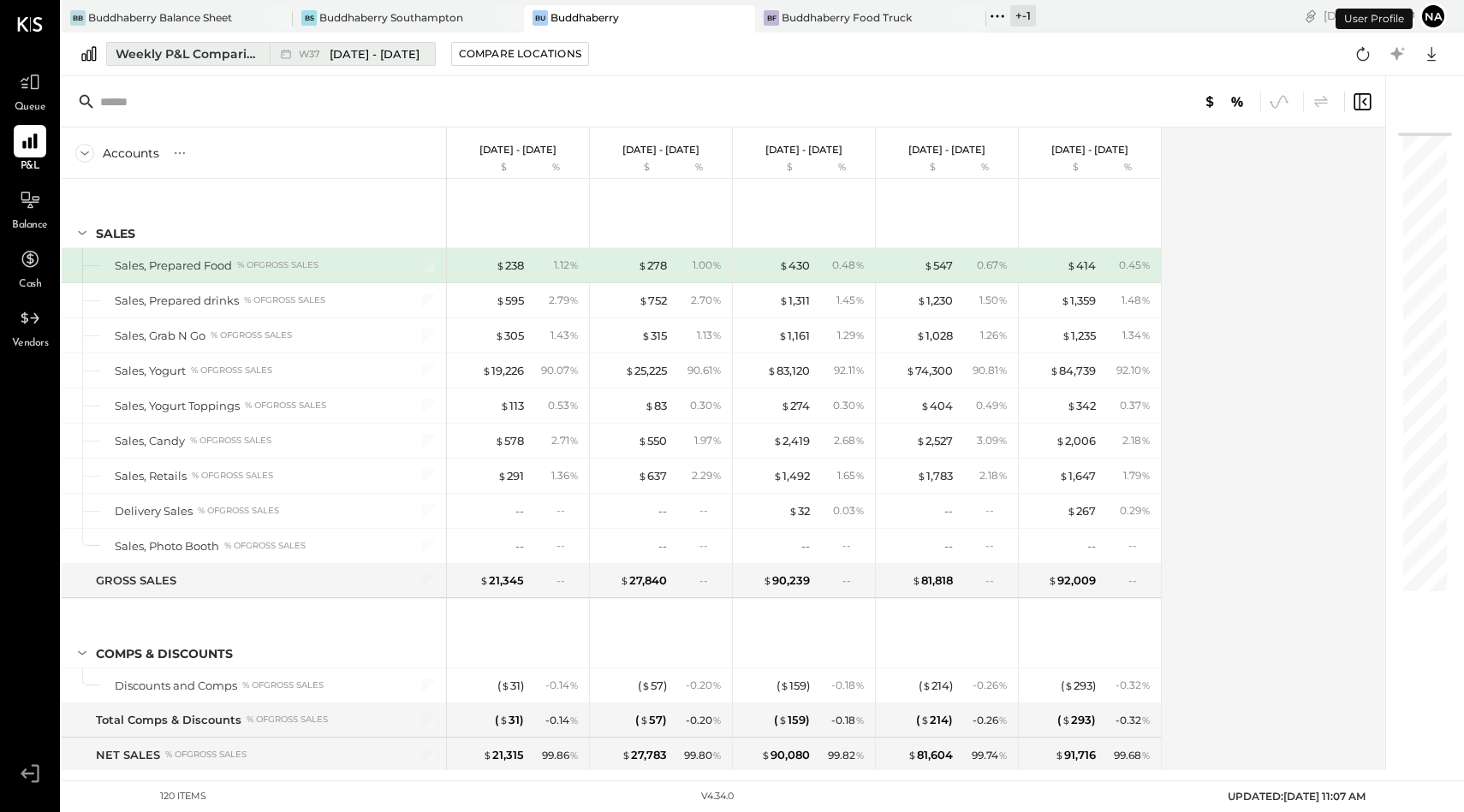
click at [152, 49] on div "Weekly P&L Comparison" at bounding box center [187, 53] width 144 height 17
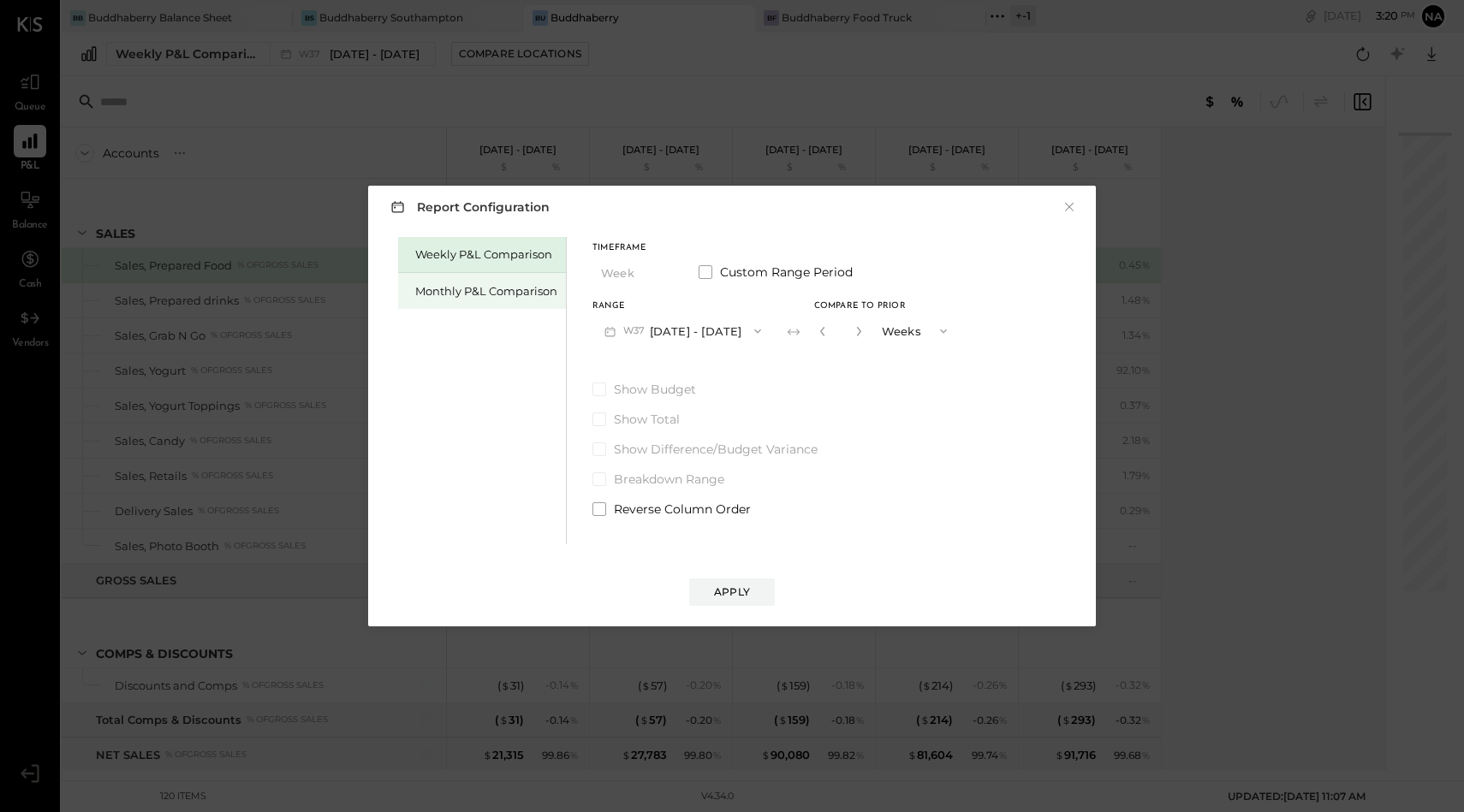
click at [473, 286] on div "Monthly P&L Comparison" at bounding box center [486, 291] width 142 height 16
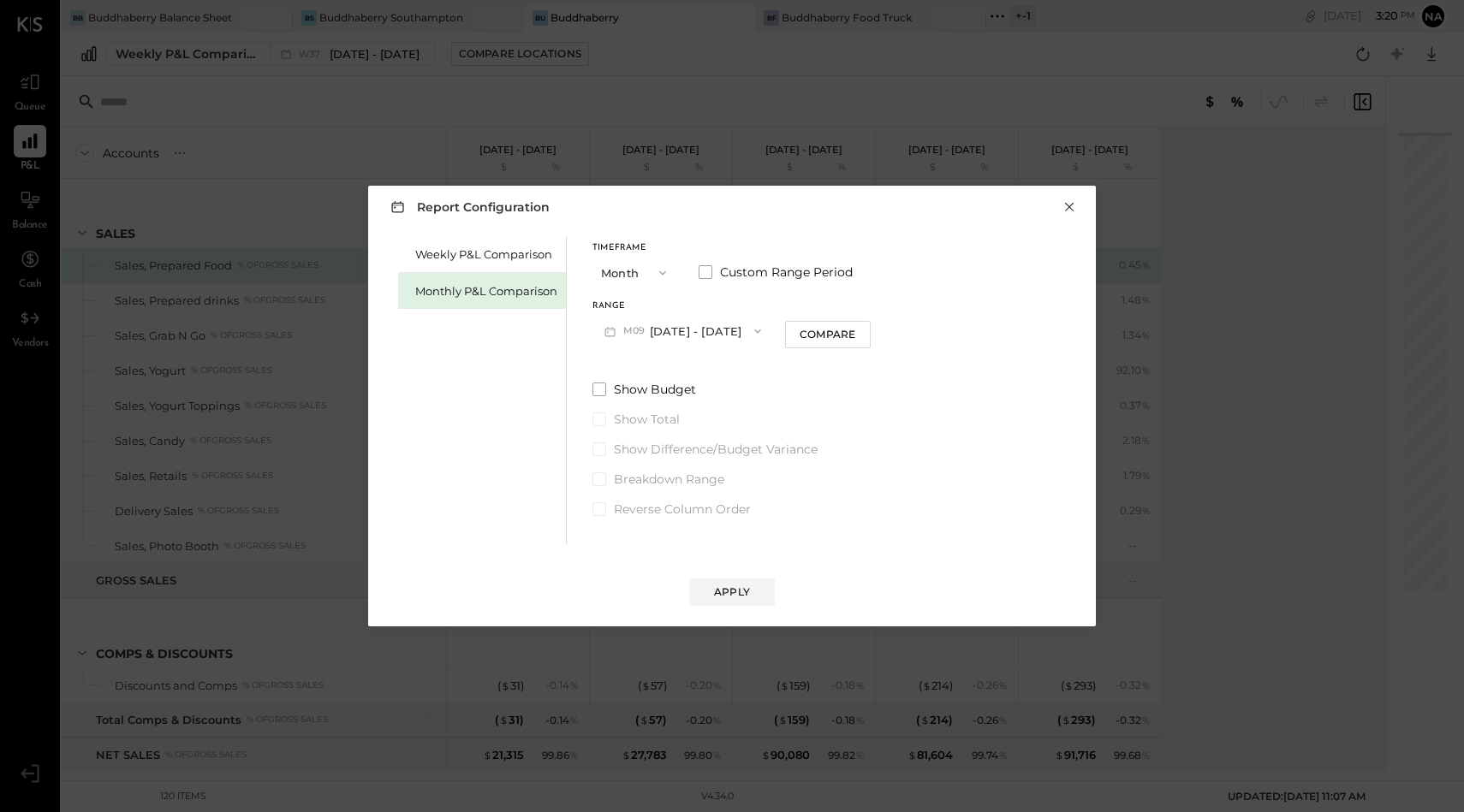
click at [1070, 207] on button "×" at bounding box center [1069, 207] width 15 height 17
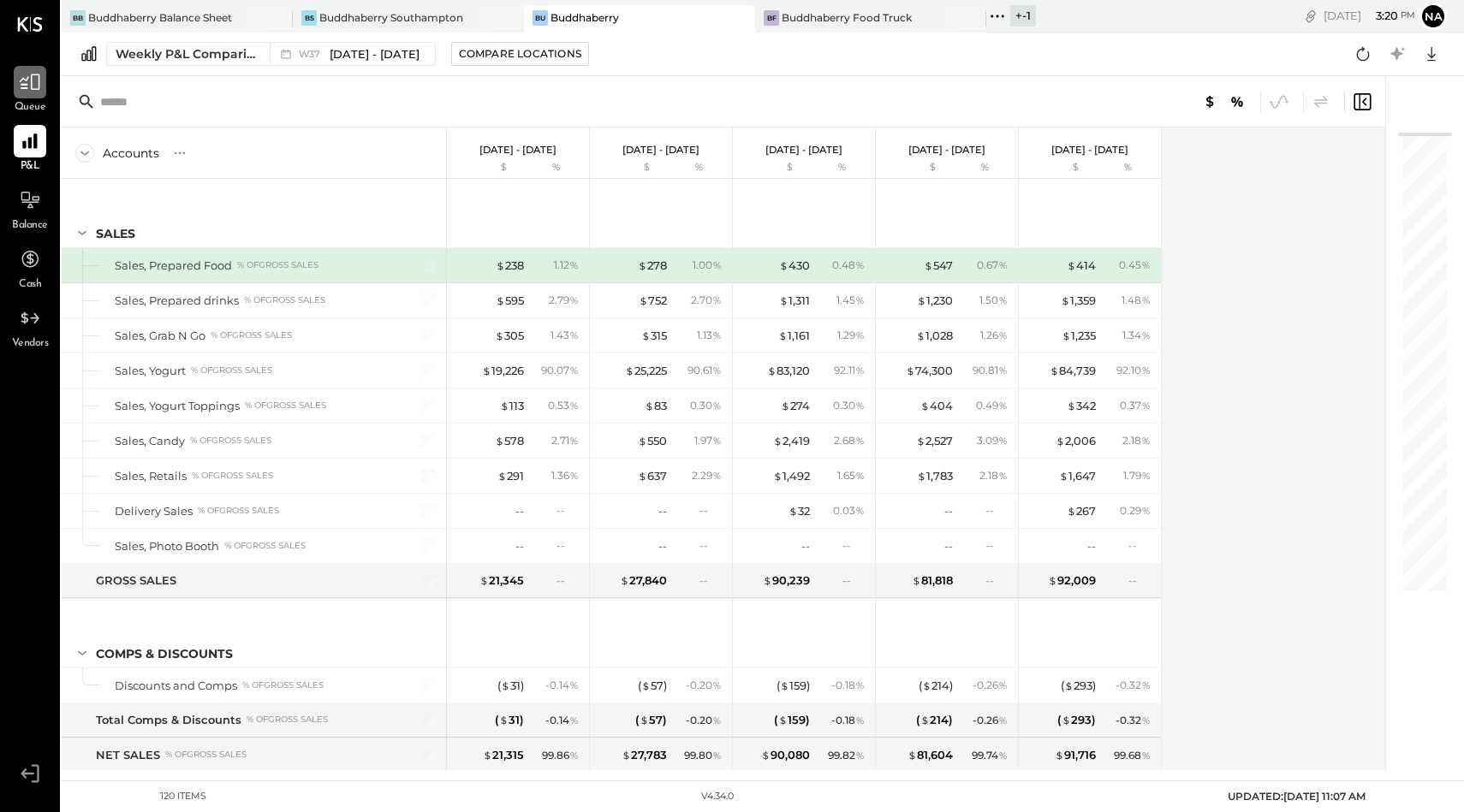
click at [26, 81] on icon at bounding box center [29, 82] width 22 height 22
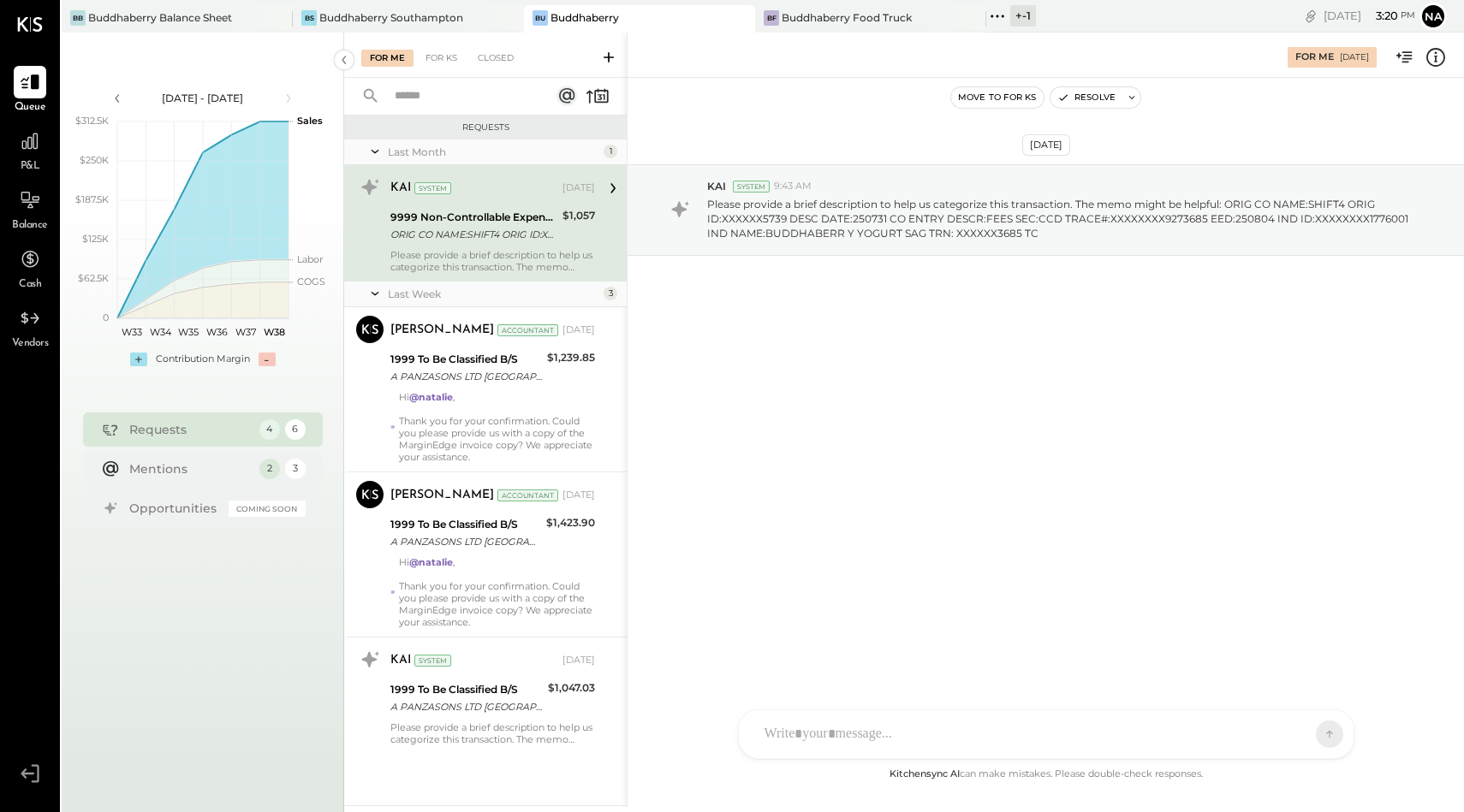
click at [374, 34] on div "For Me For KS Closed" at bounding box center [485, 54] width 283 height 45
click at [374, 3] on div "BB Buddhaberry Balance Sheet BS Buddhaberry Southampton Bu Buddhaberry BF Buddh…" at bounding box center [558, 16] width 993 height 32
click at [377, 11] on div "Buddhaberry Southampton" at bounding box center [391, 18] width 144 height 14
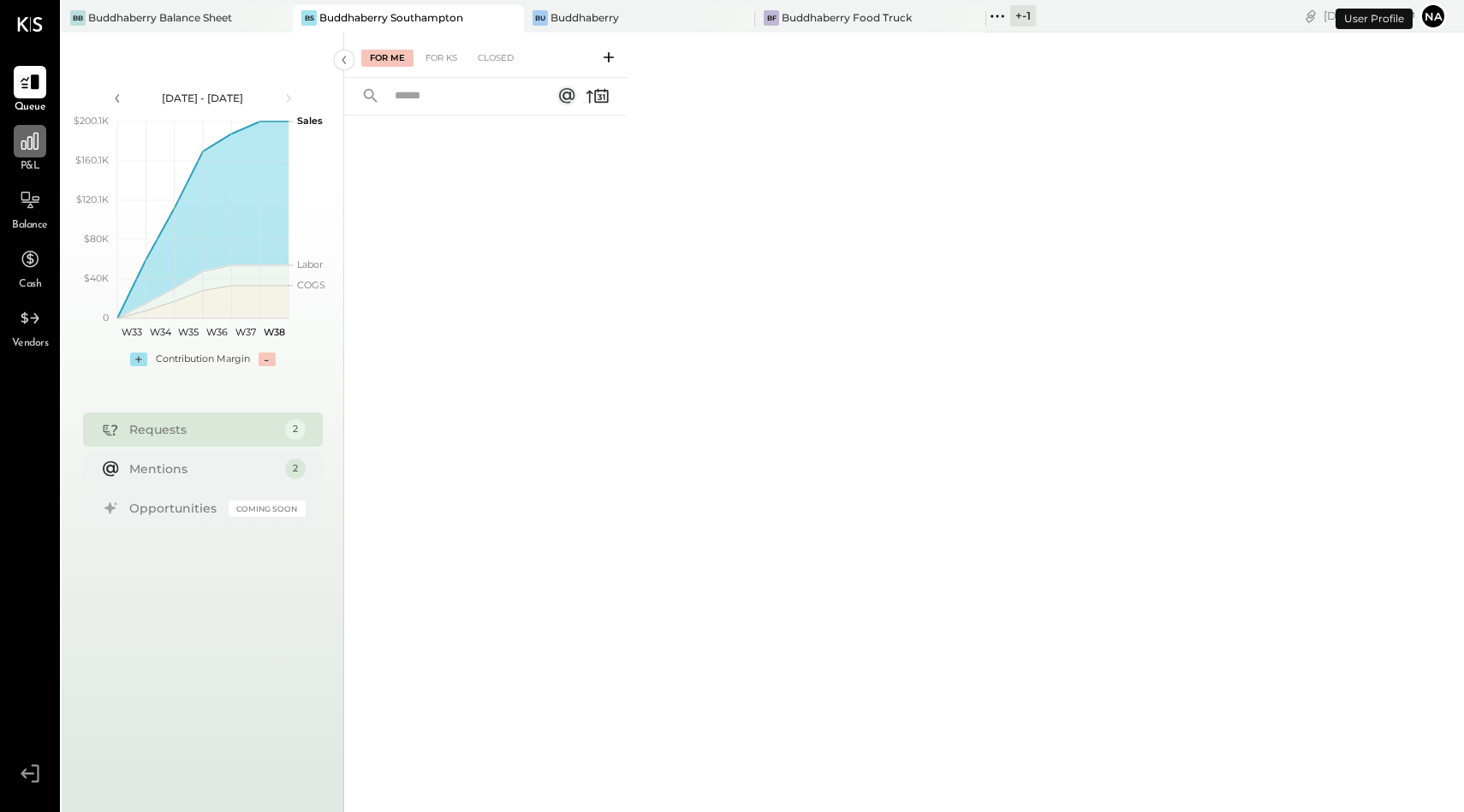
click at [30, 140] on icon at bounding box center [29, 141] width 22 height 22
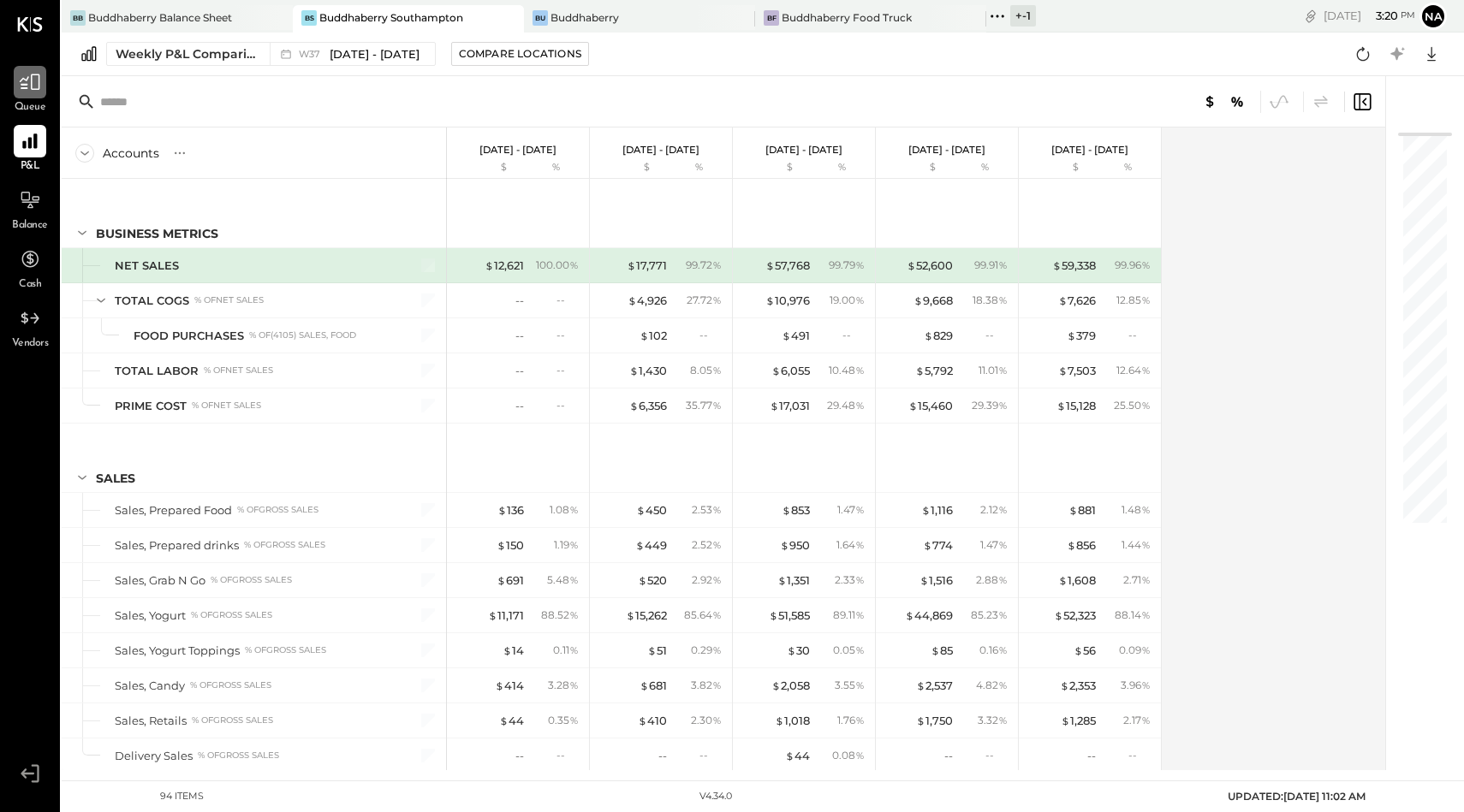
click at [30, 96] on div at bounding box center [29, 82] width 32 height 32
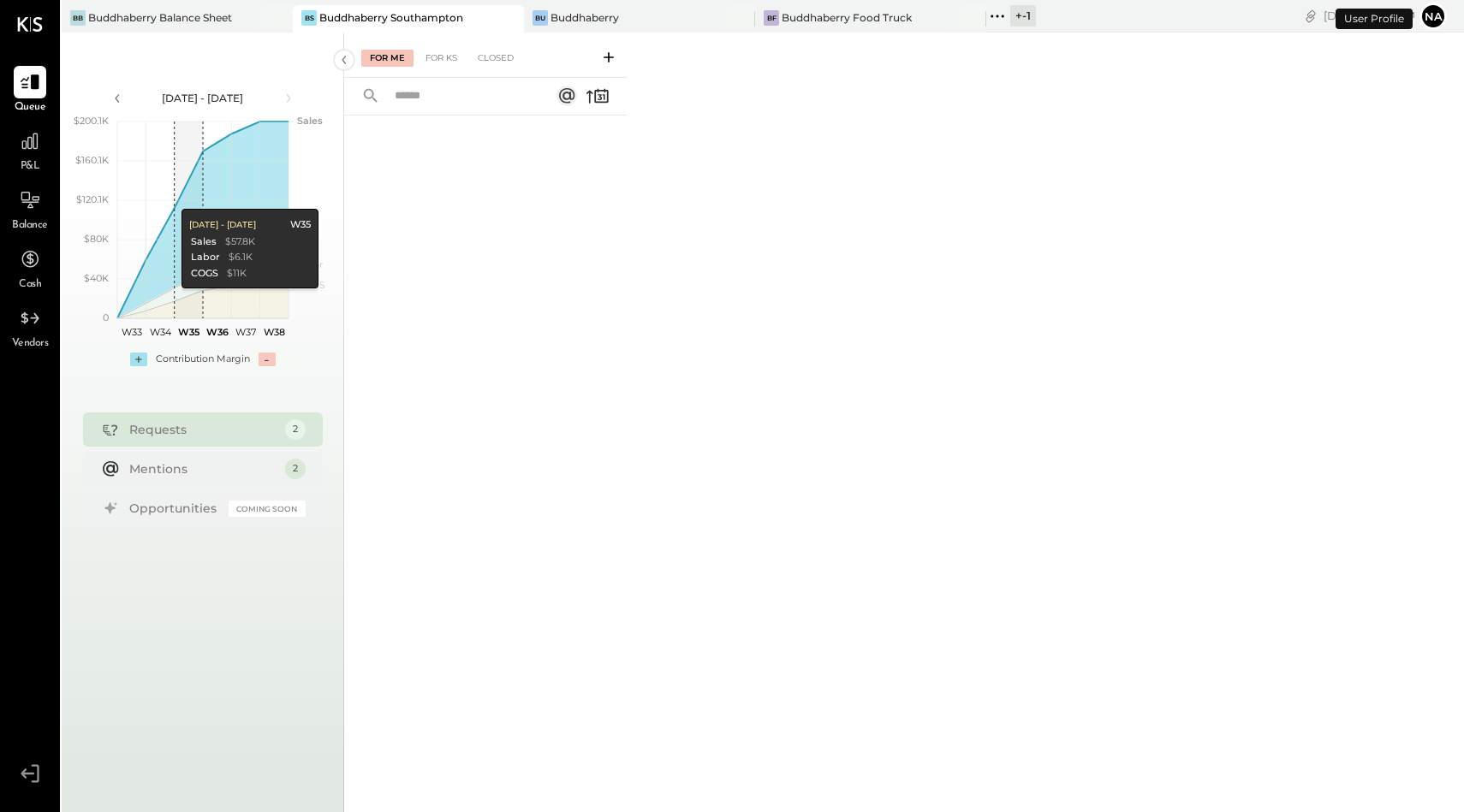
click at [203, 431] on div "Requests" at bounding box center [202, 429] width 147 height 17
click at [292, 433] on div "2" at bounding box center [294, 430] width 22 height 22
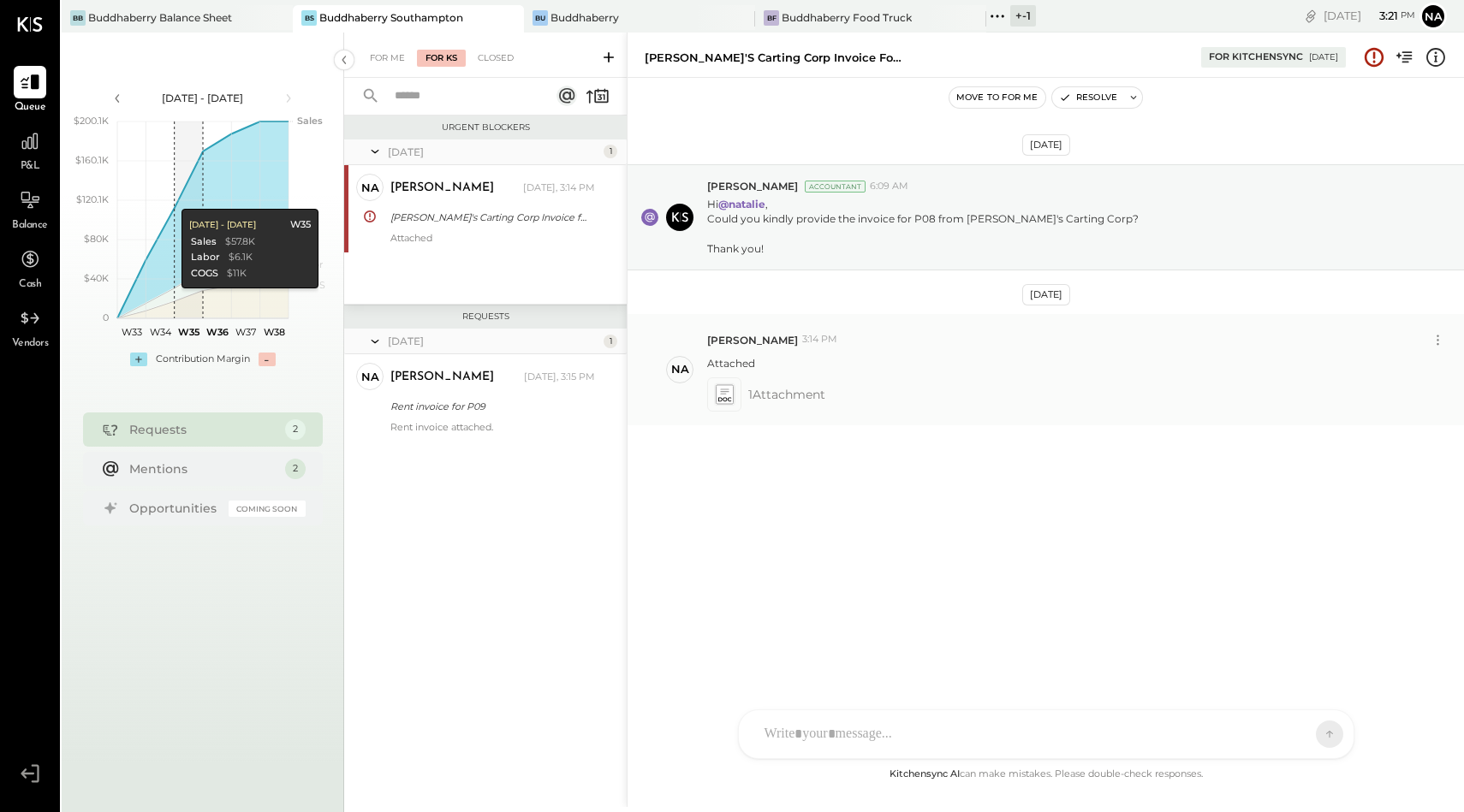
click at [774, 398] on span "1 Attachment" at bounding box center [786, 394] width 77 height 34
click at [708, 397] on div at bounding box center [724, 394] width 34 height 34
click at [717, 397] on icon at bounding box center [724, 394] width 18 height 20
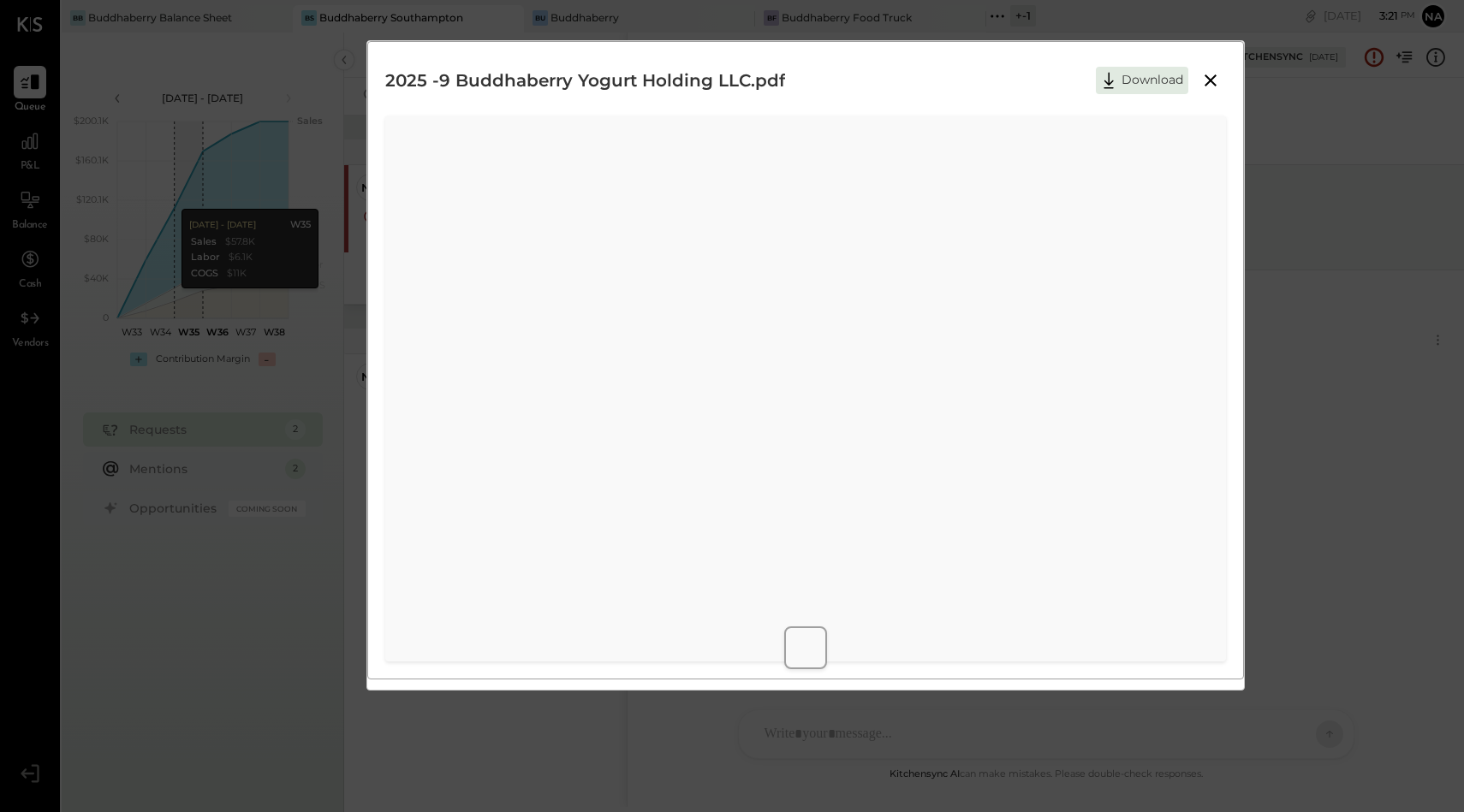
click at [1208, 76] on icon at bounding box center [1210, 80] width 21 height 21
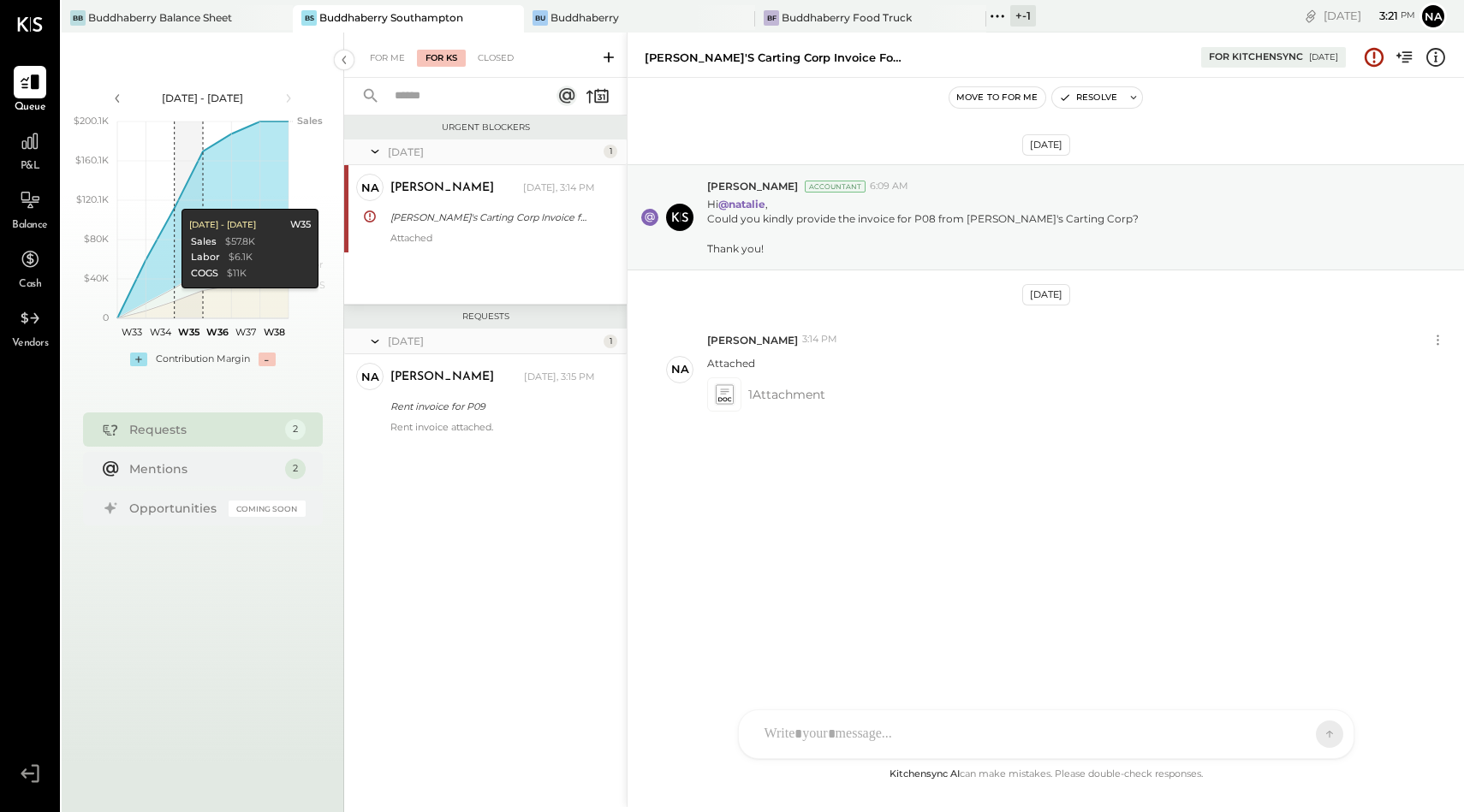
click at [853, 726] on div "[PERSON_NAME] [PERSON_NAME] [PERSON_NAME] R [PERSON_NAME] MG [PERSON_NAME] N [P…" at bounding box center [1046, 734] width 616 height 50
click at [809, 730] on icon at bounding box center [805, 734] width 18 height 18
click at [1307, 731] on button at bounding box center [1296, 734] width 62 height 26
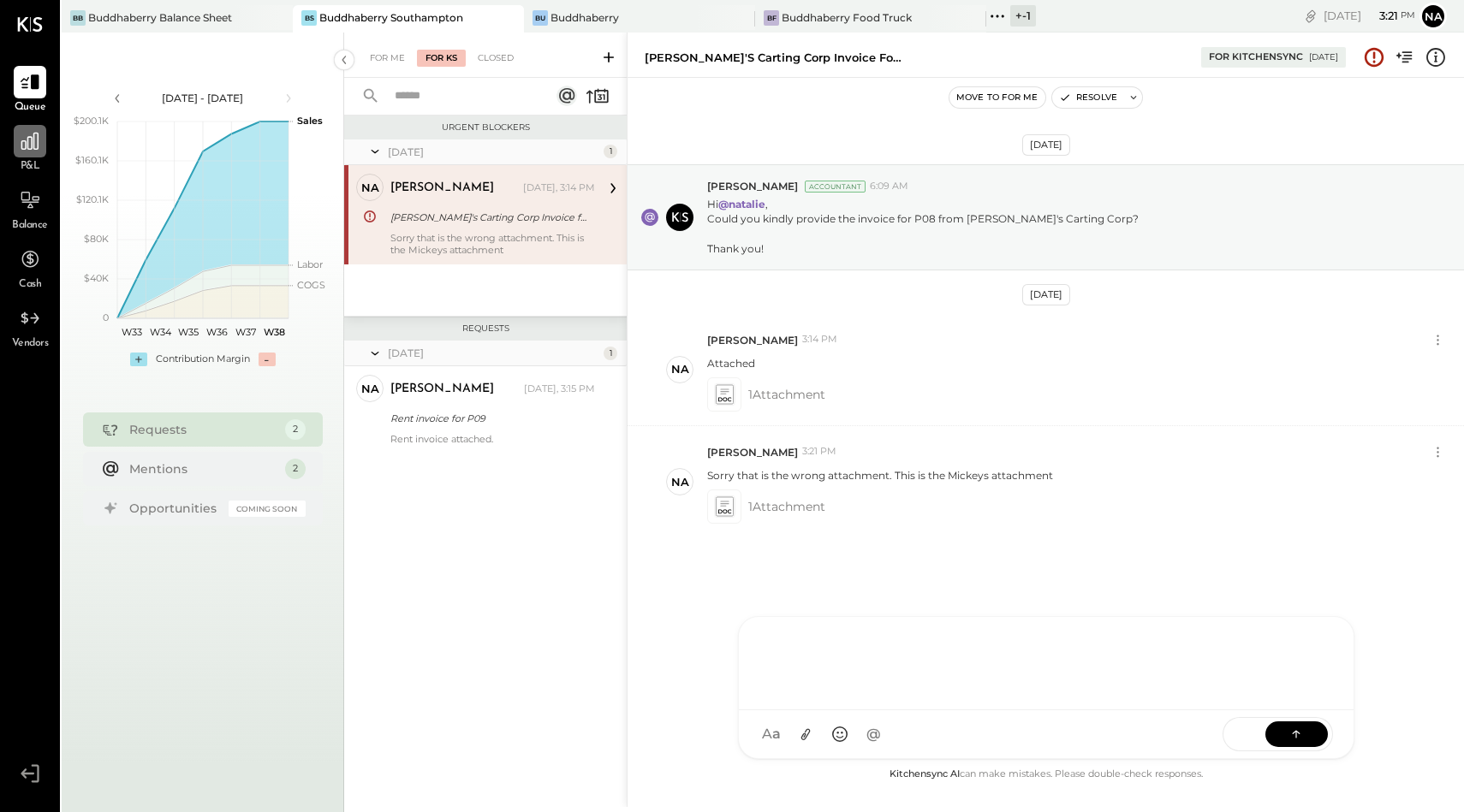
click at [25, 154] on div at bounding box center [29, 141] width 32 height 32
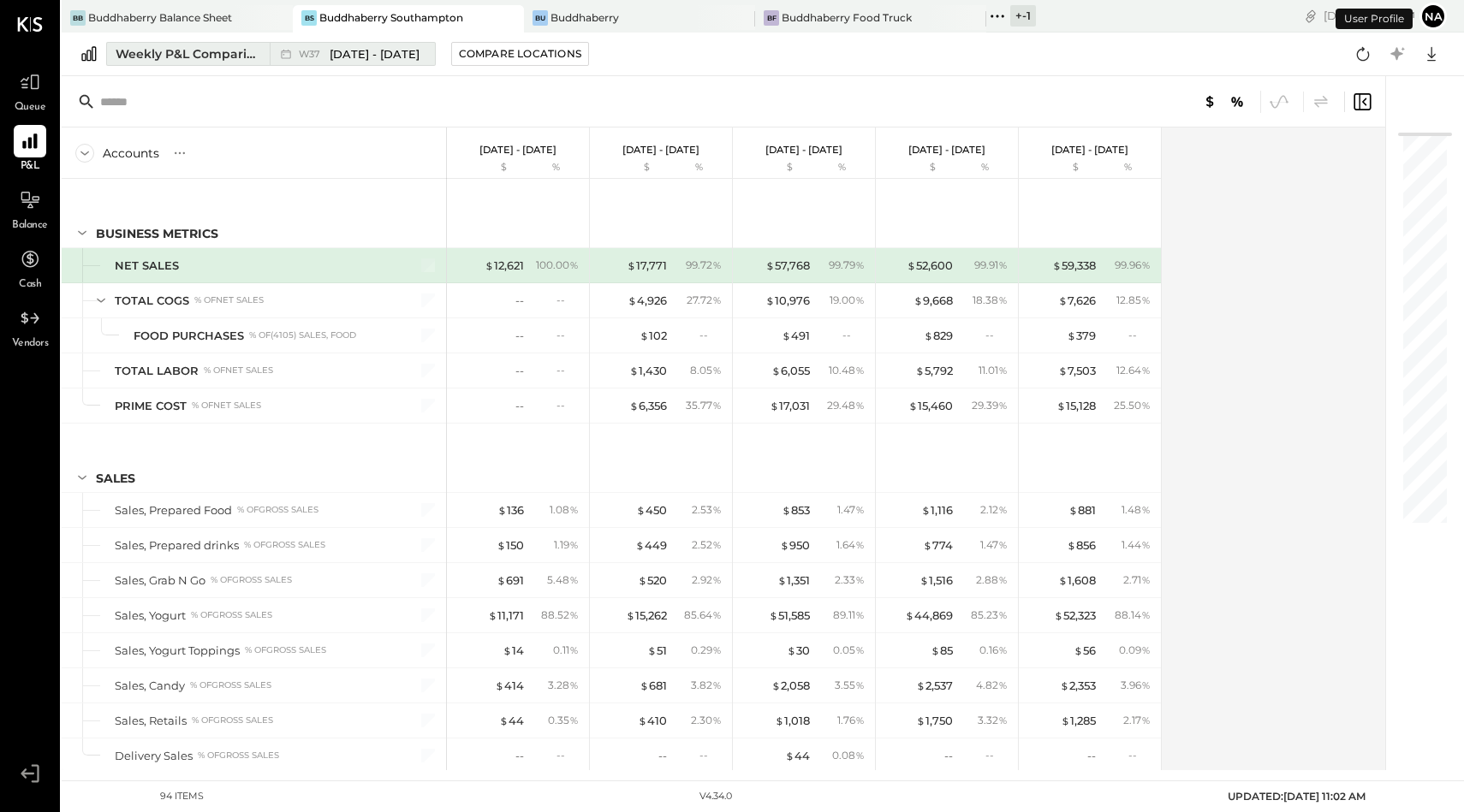
click at [351, 51] on span "[DATE] - [DATE]" at bounding box center [374, 54] width 90 height 16
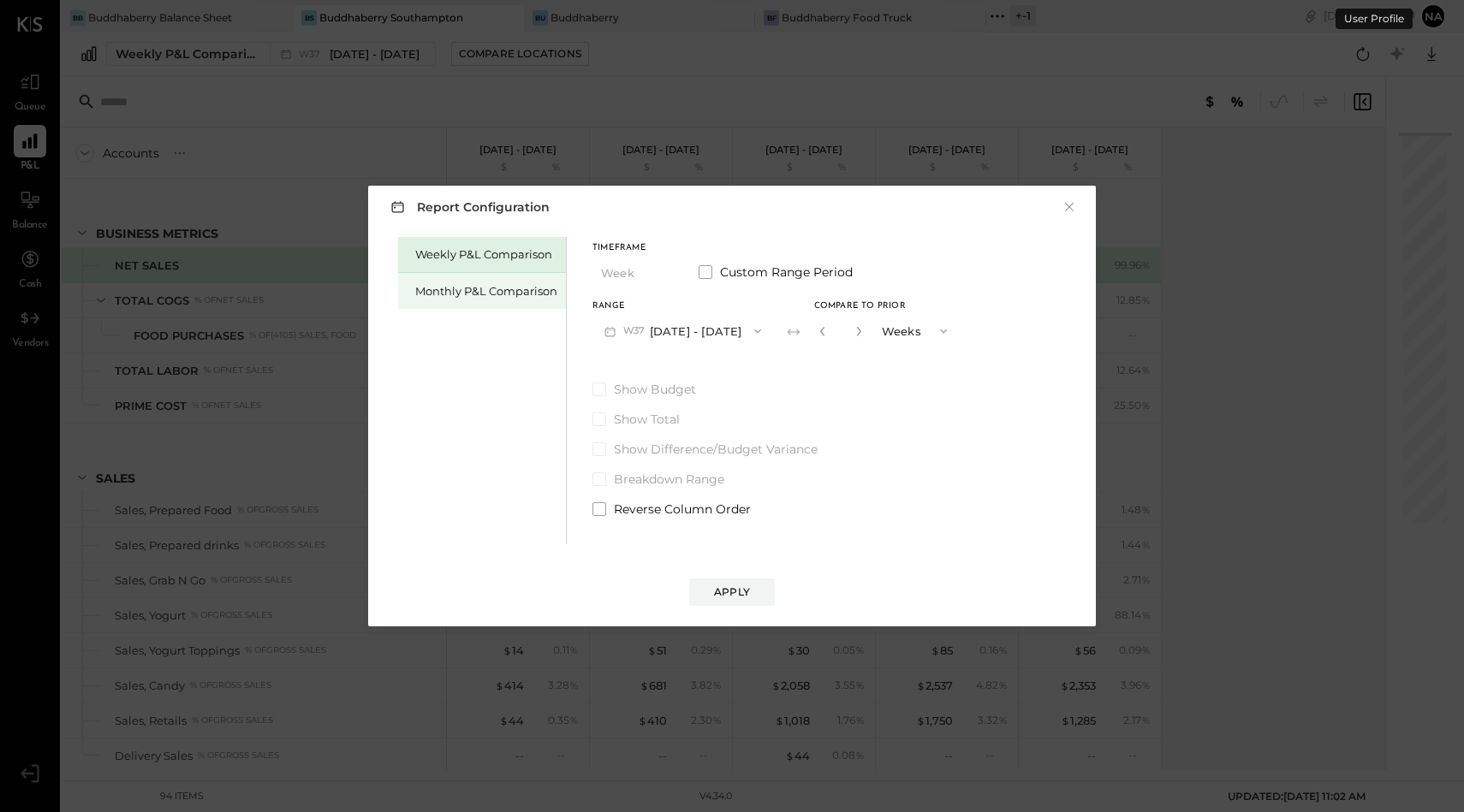
click at [508, 294] on div "Monthly P&L Comparison" at bounding box center [486, 291] width 142 height 16
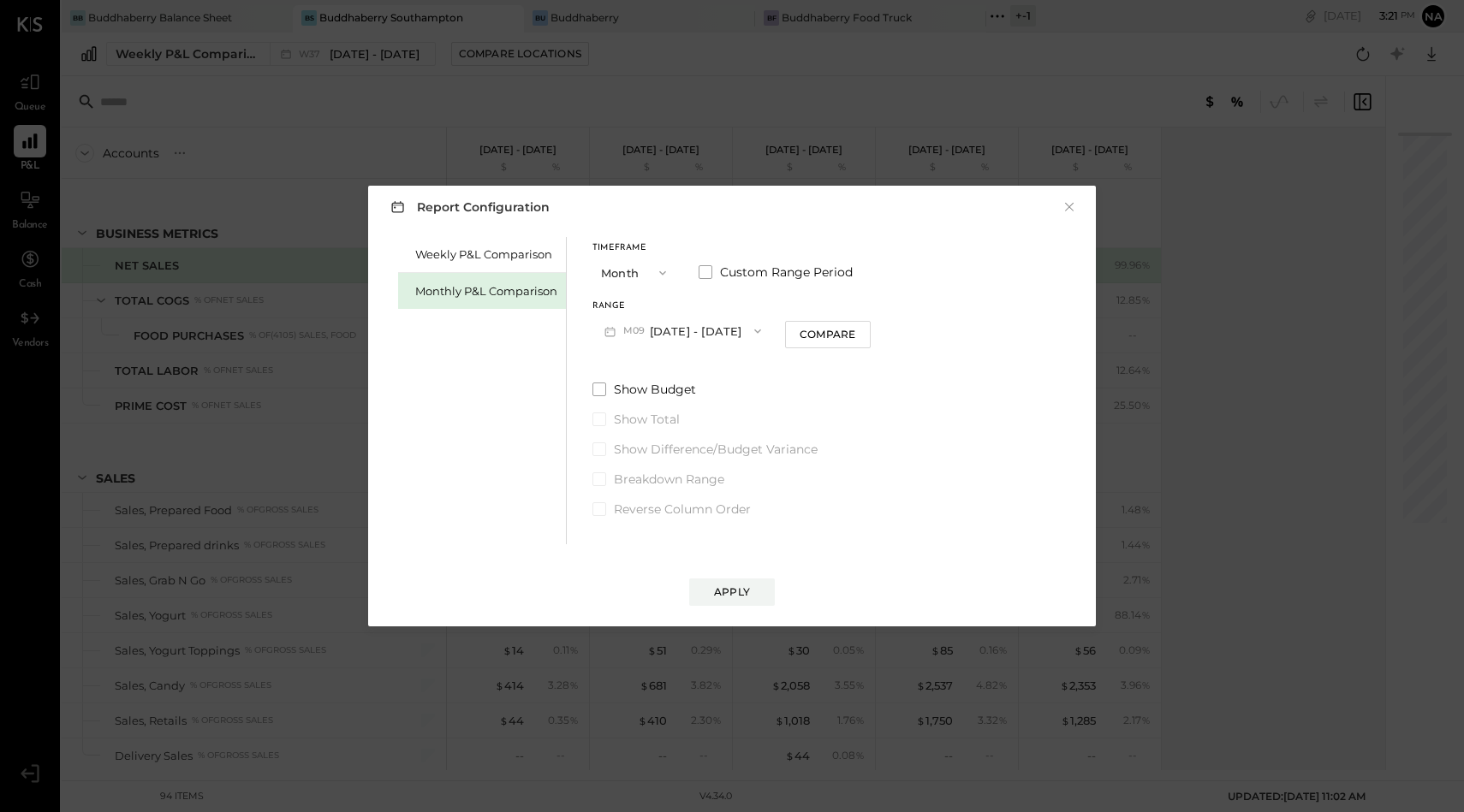
click at [682, 320] on button "M09 [DATE] - [DATE]" at bounding box center [683, 331] width 181 height 32
click at [685, 378] on div "M08 [DATE] - [DATE]" at bounding box center [690, 370] width 195 height 36
click at [721, 585] on div "Apply" at bounding box center [732, 592] width 36 height 14
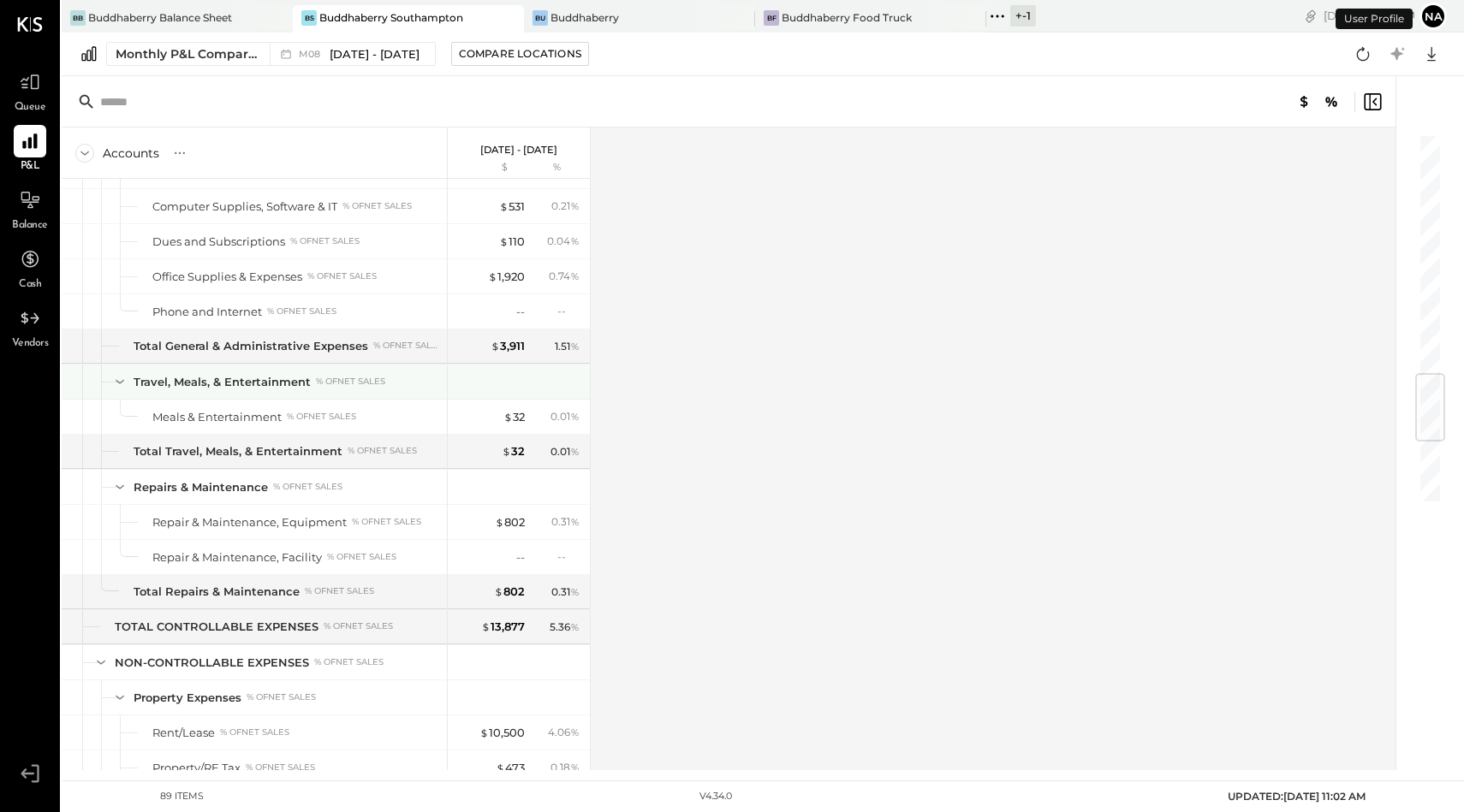
scroll to position [2569, 0]
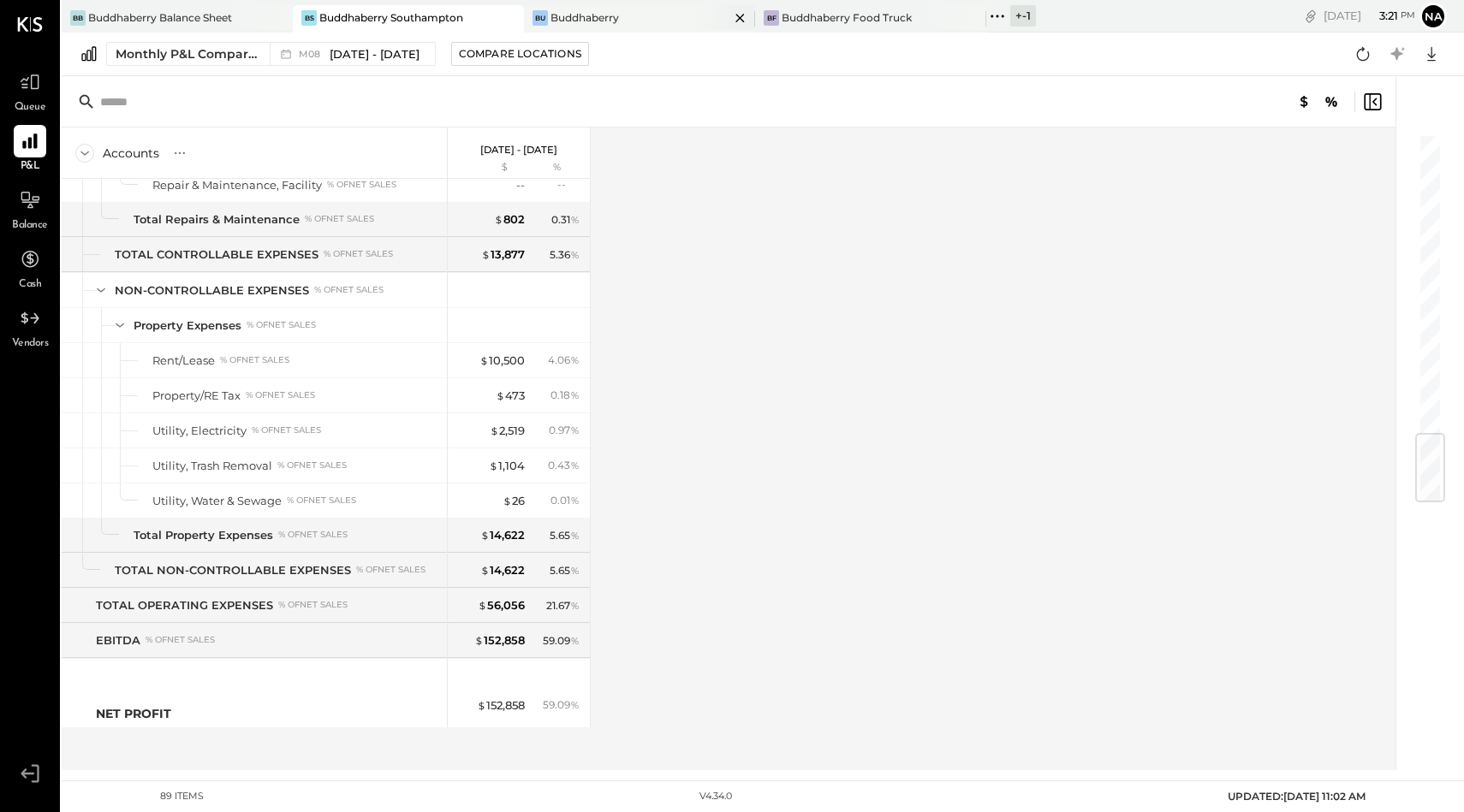
click at [579, 11] on div "Buddhaberry" at bounding box center [584, 18] width 69 height 14
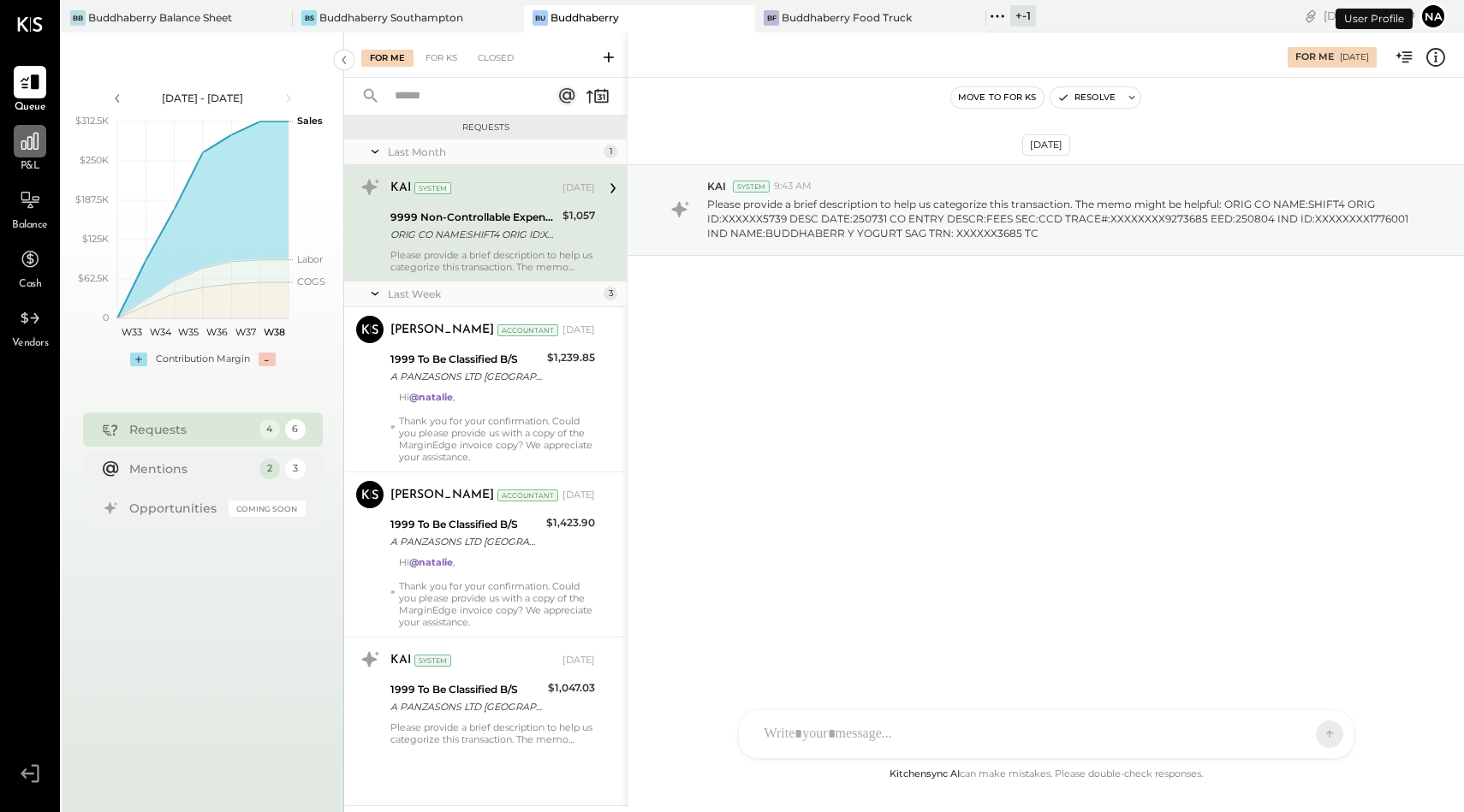
click at [44, 151] on div at bounding box center [29, 141] width 32 height 32
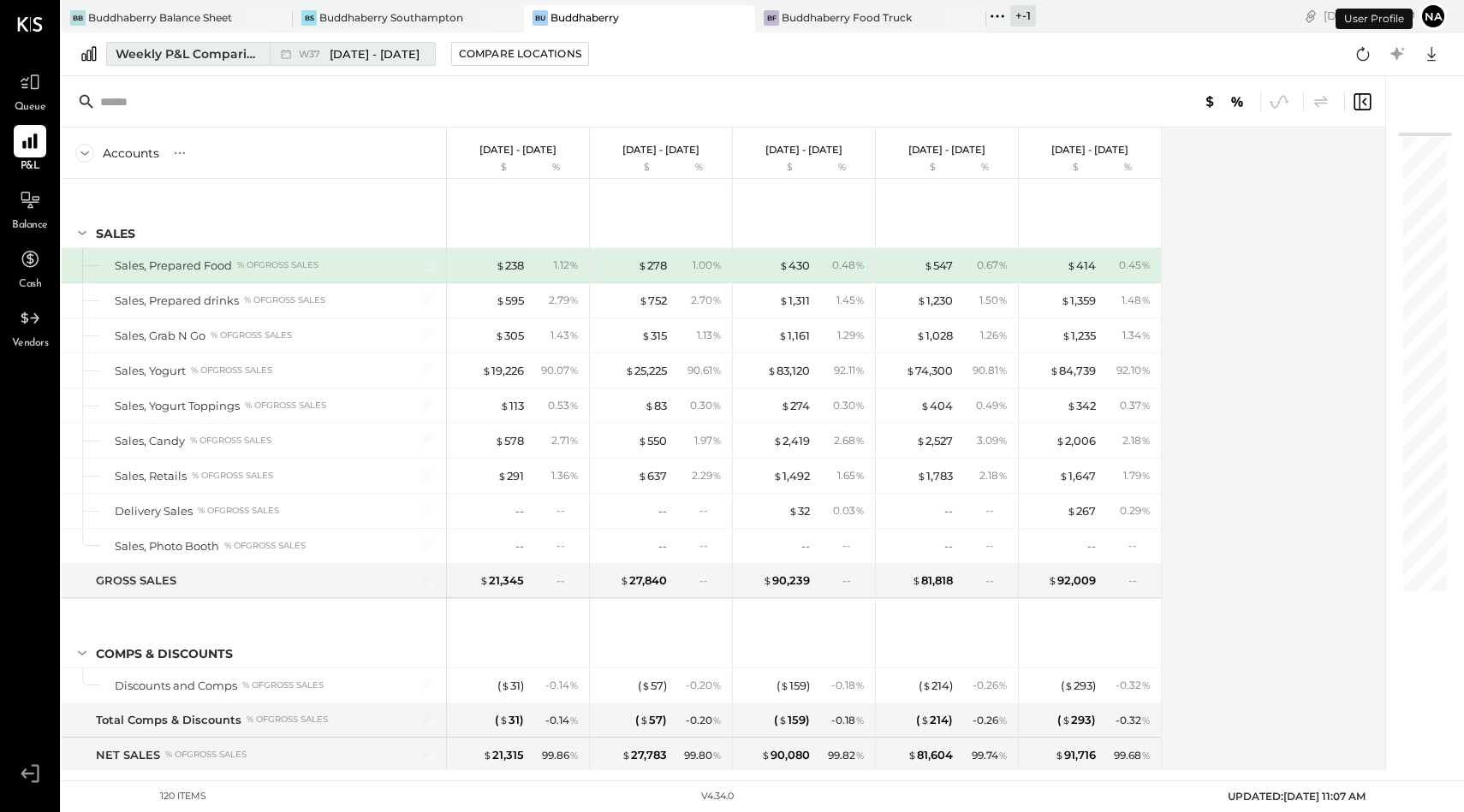
click at [176, 62] on div "Weekly P&L Comparison" at bounding box center [187, 53] width 144 height 17
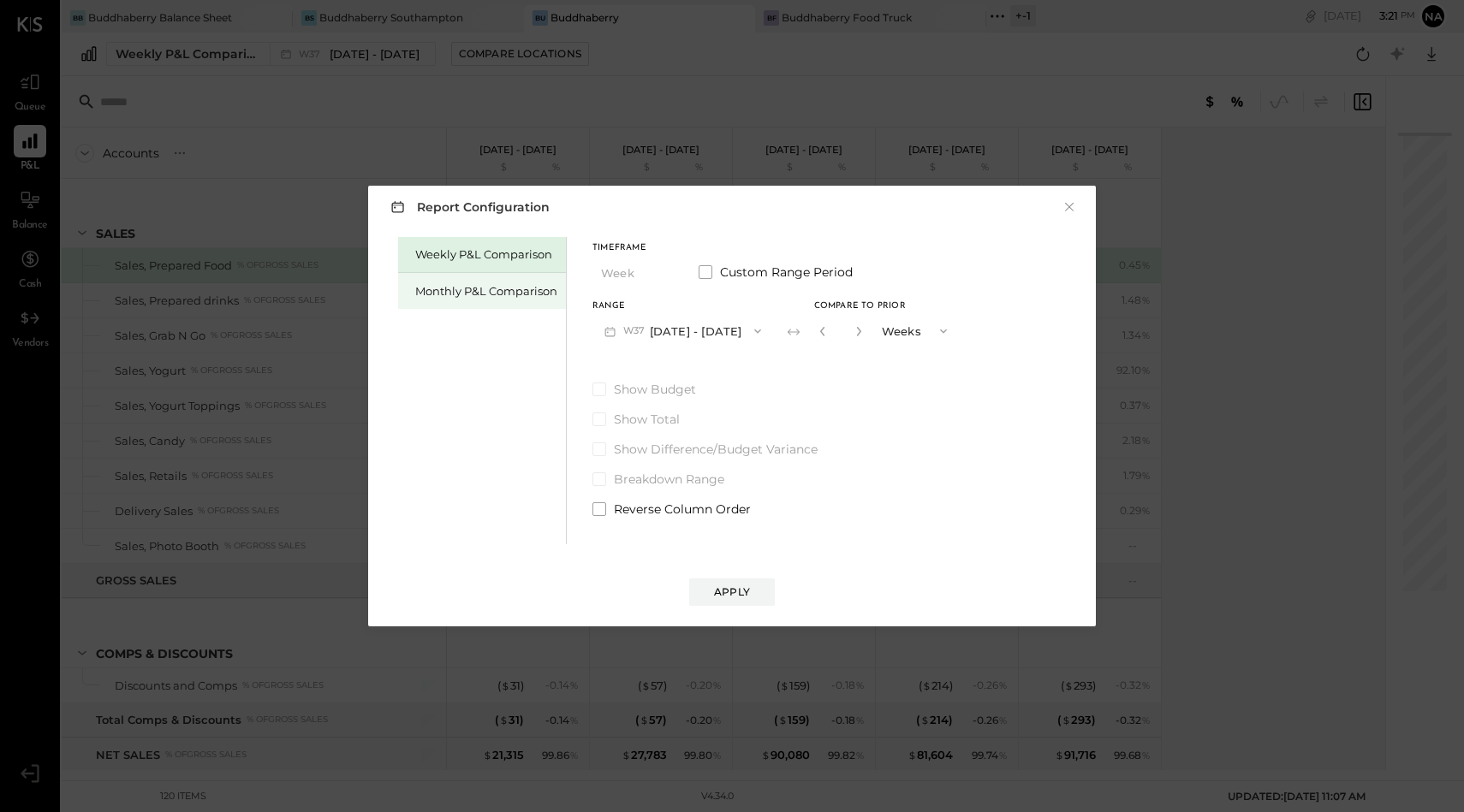
click at [435, 291] on div "Monthly P&L Comparison" at bounding box center [486, 291] width 142 height 16
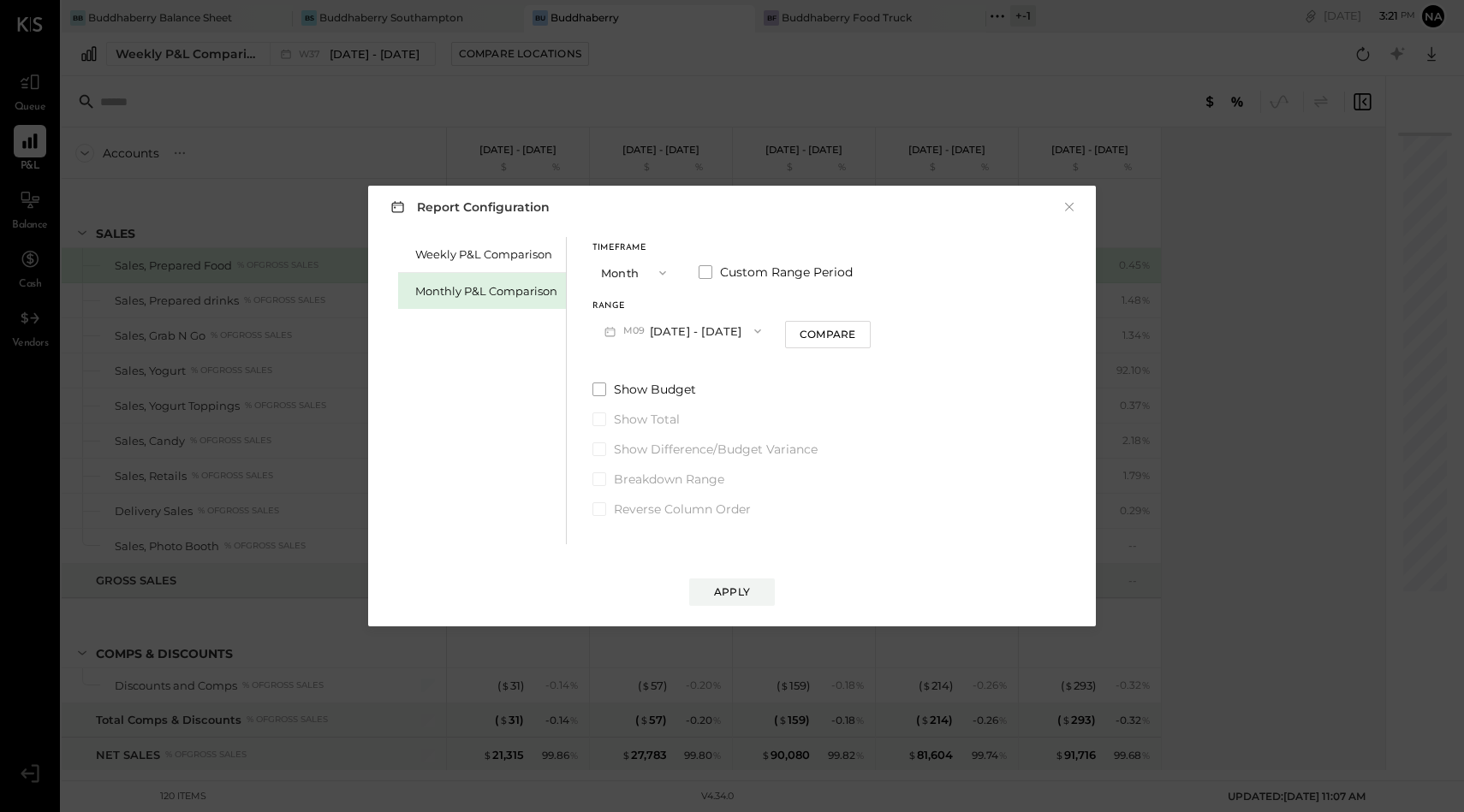
click at [665, 325] on button "M09 [DATE] - [DATE]" at bounding box center [683, 331] width 181 height 32
click at [673, 367] on span "[DATE] - [DATE]" at bounding box center [676, 369] width 81 height 14
click at [743, 586] on div "Apply" at bounding box center [732, 592] width 36 height 14
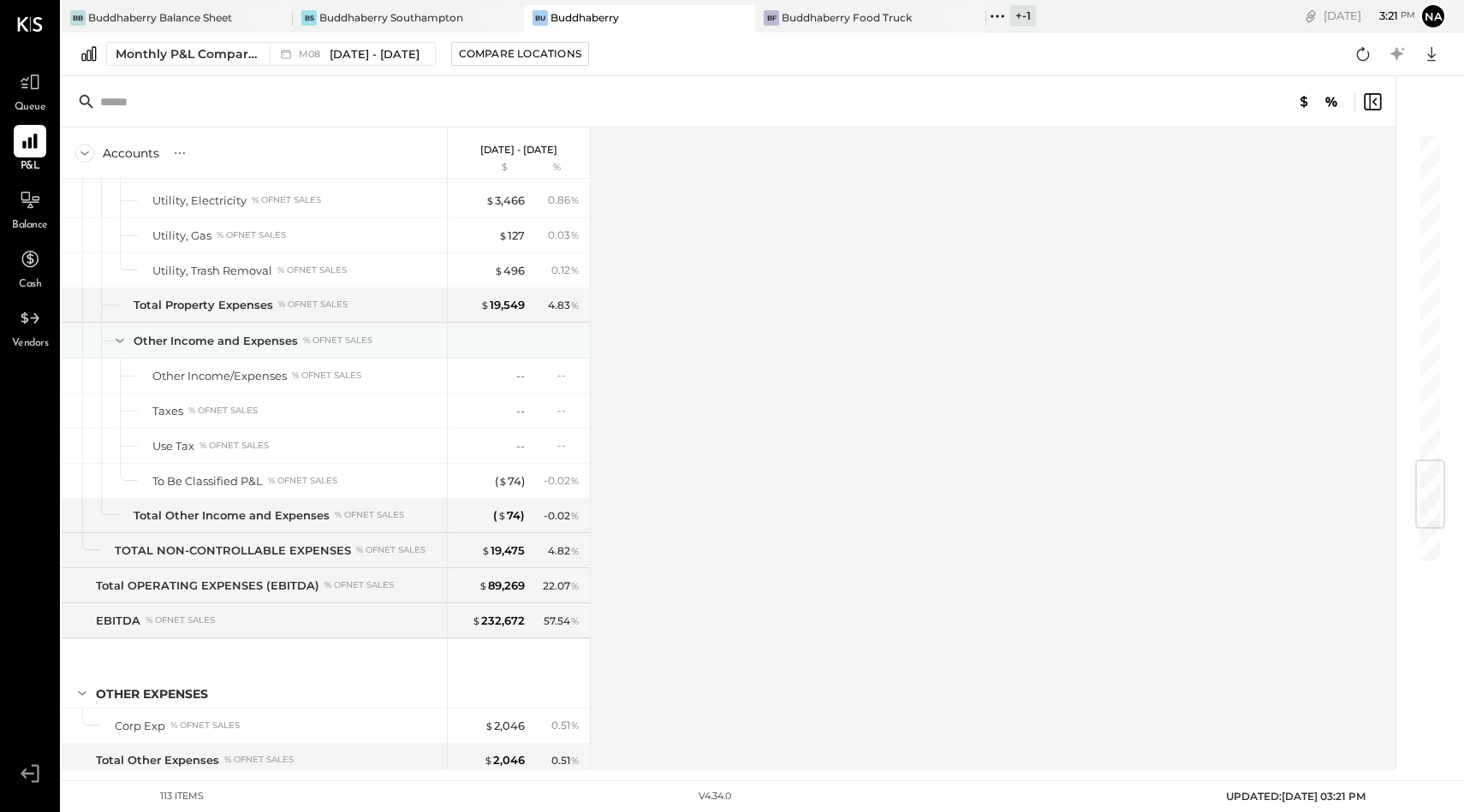
scroll to position [2745, 0]
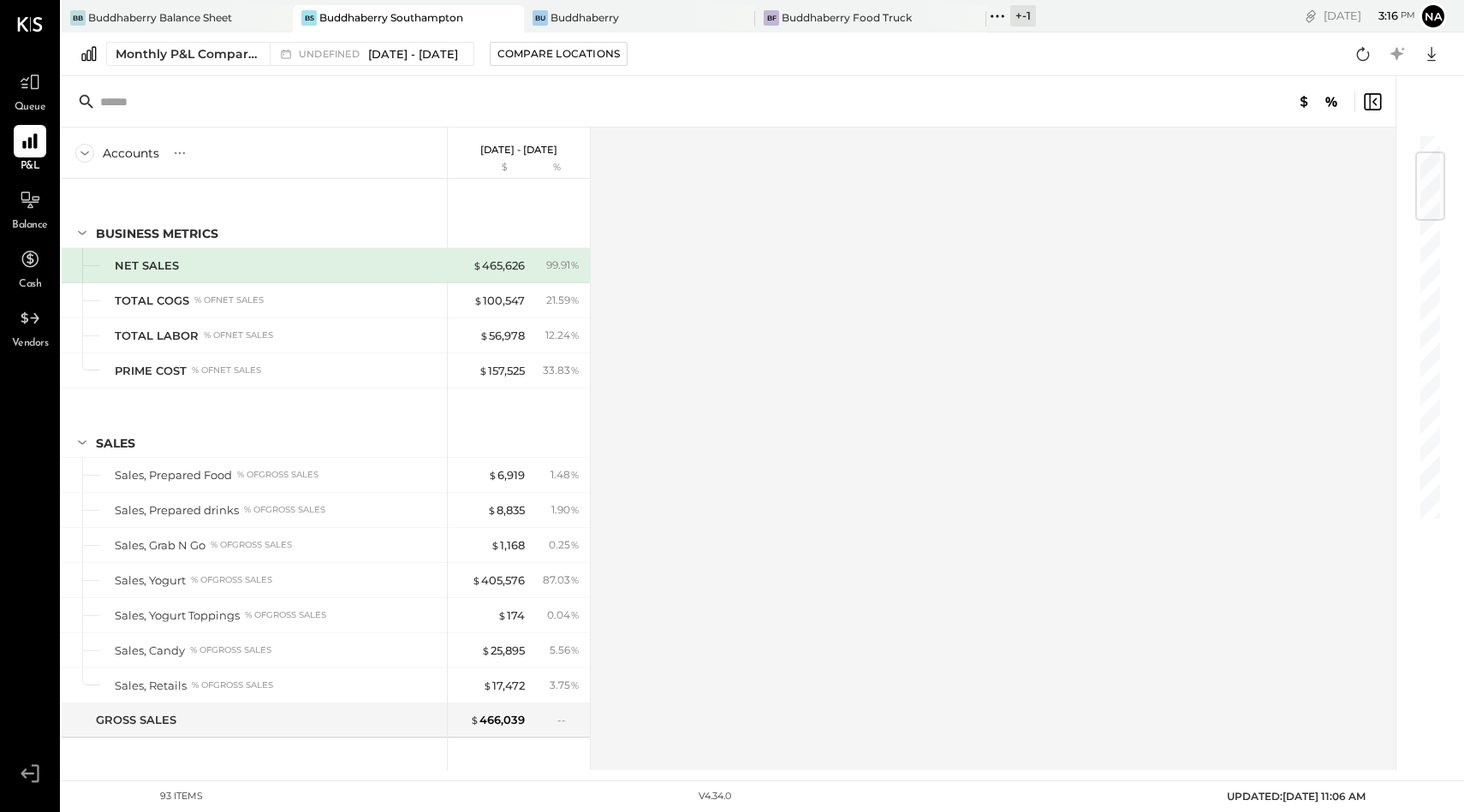
scroll to position [162, 0]
